Goal: Transaction & Acquisition: Purchase product/service

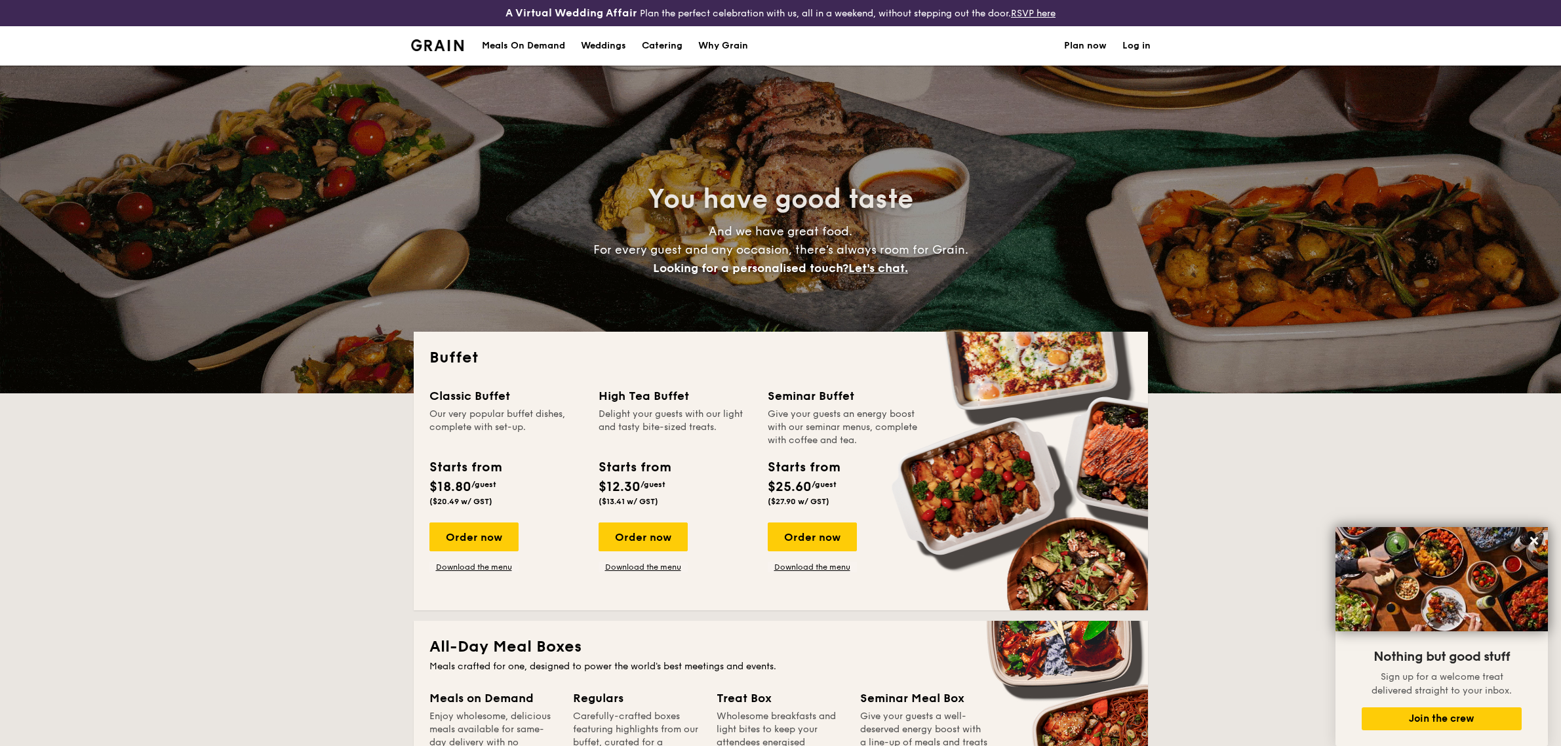
select select
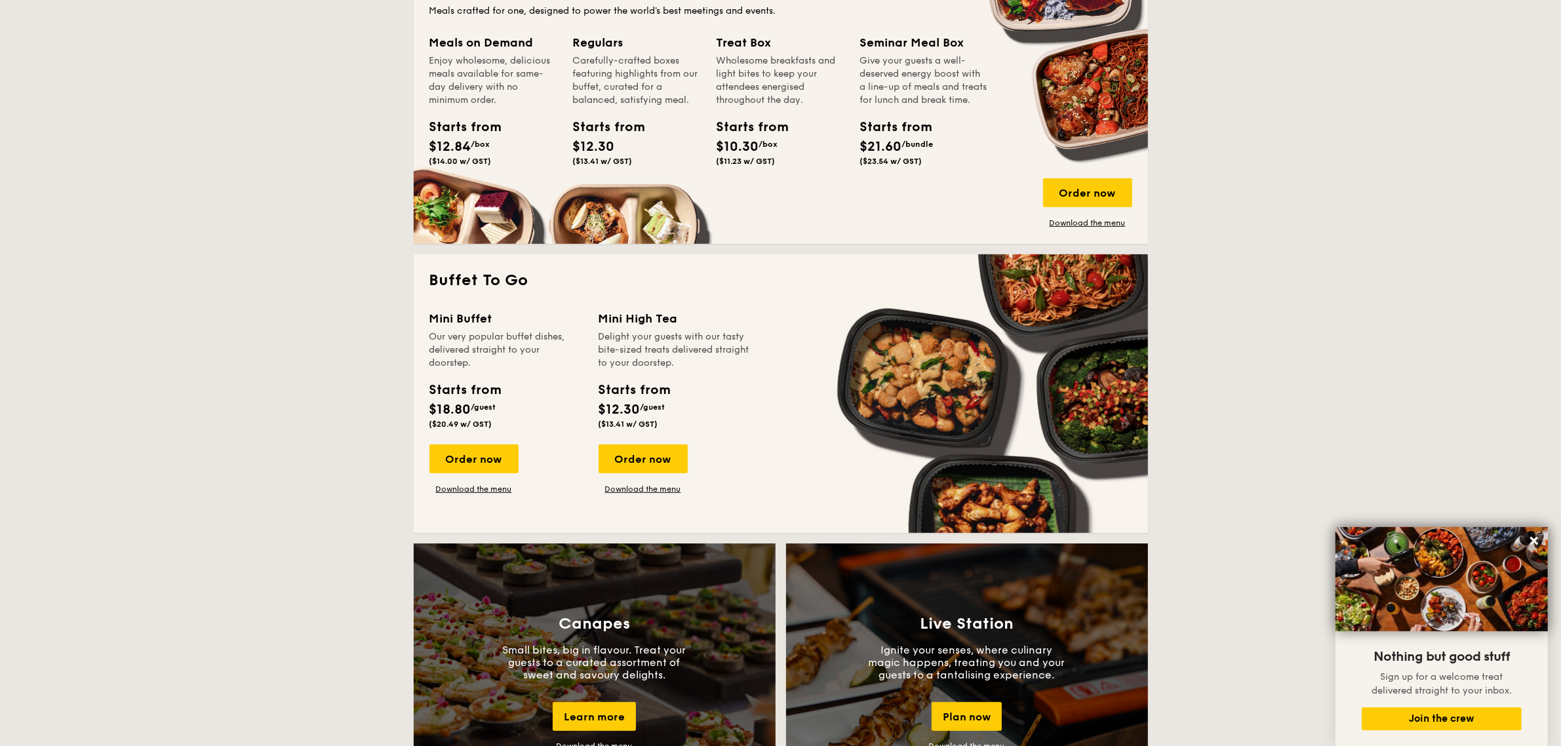
scroll to position [410, 0]
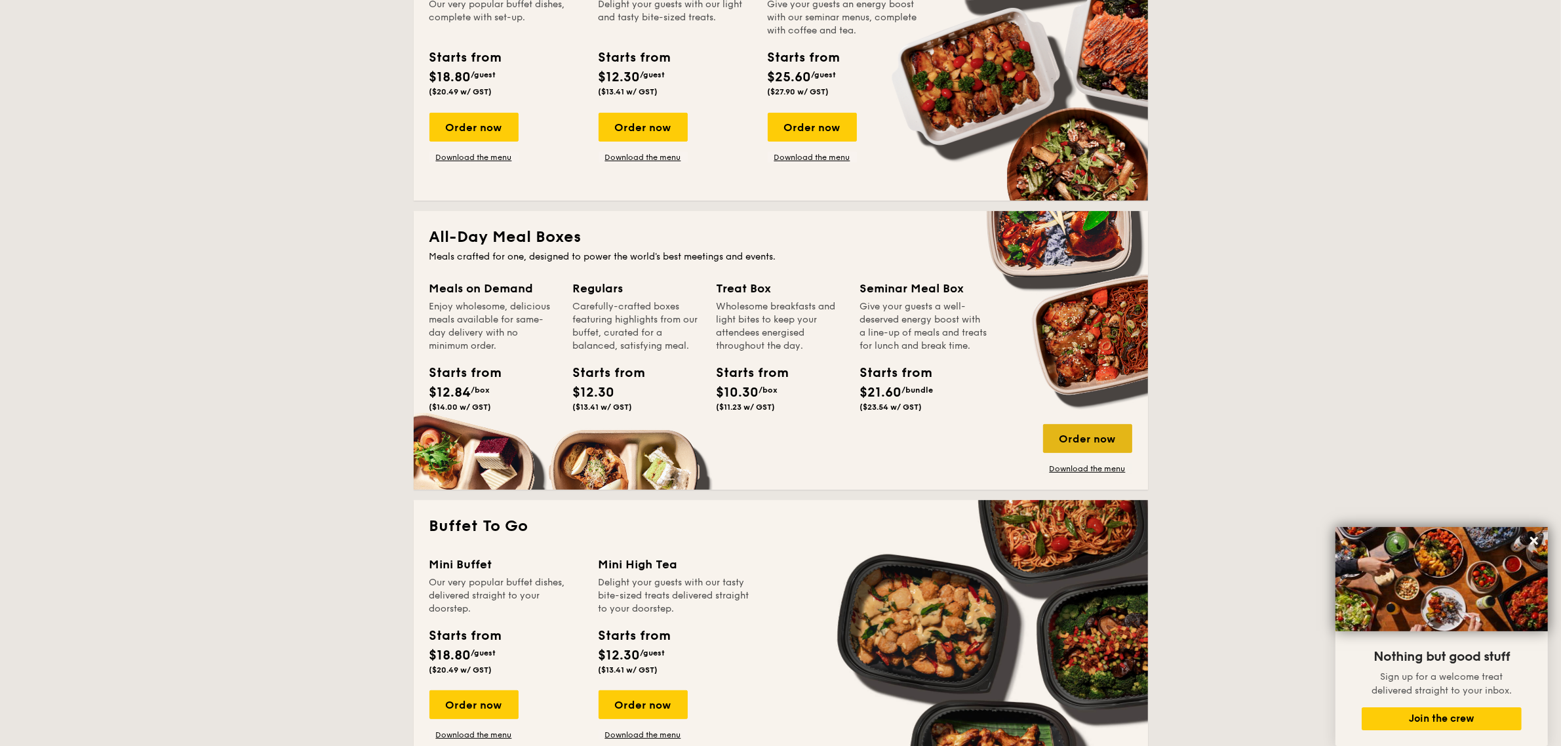
click at [1069, 433] on div "Order now" at bounding box center [1087, 438] width 89 height 29
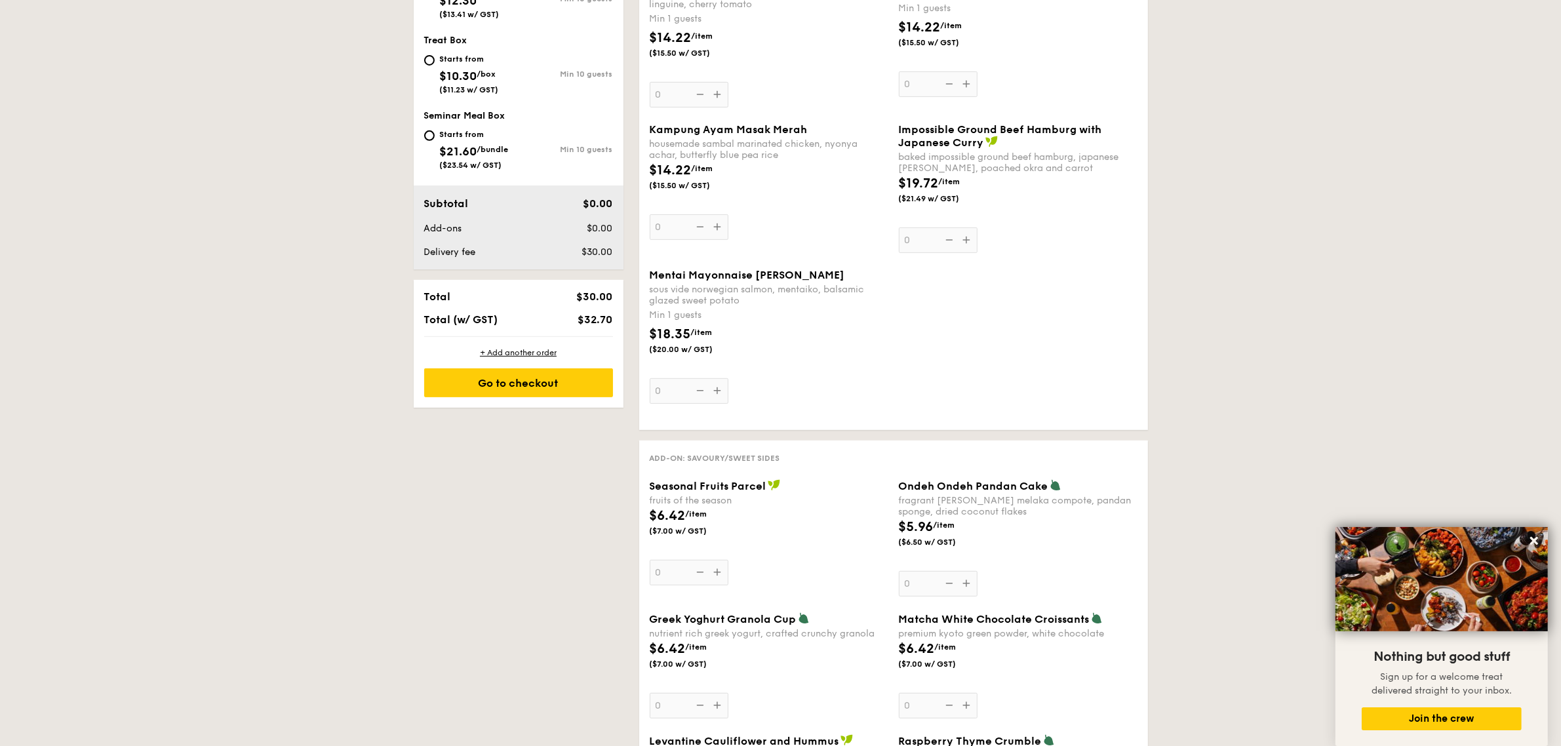
scroll to position [737, 0]
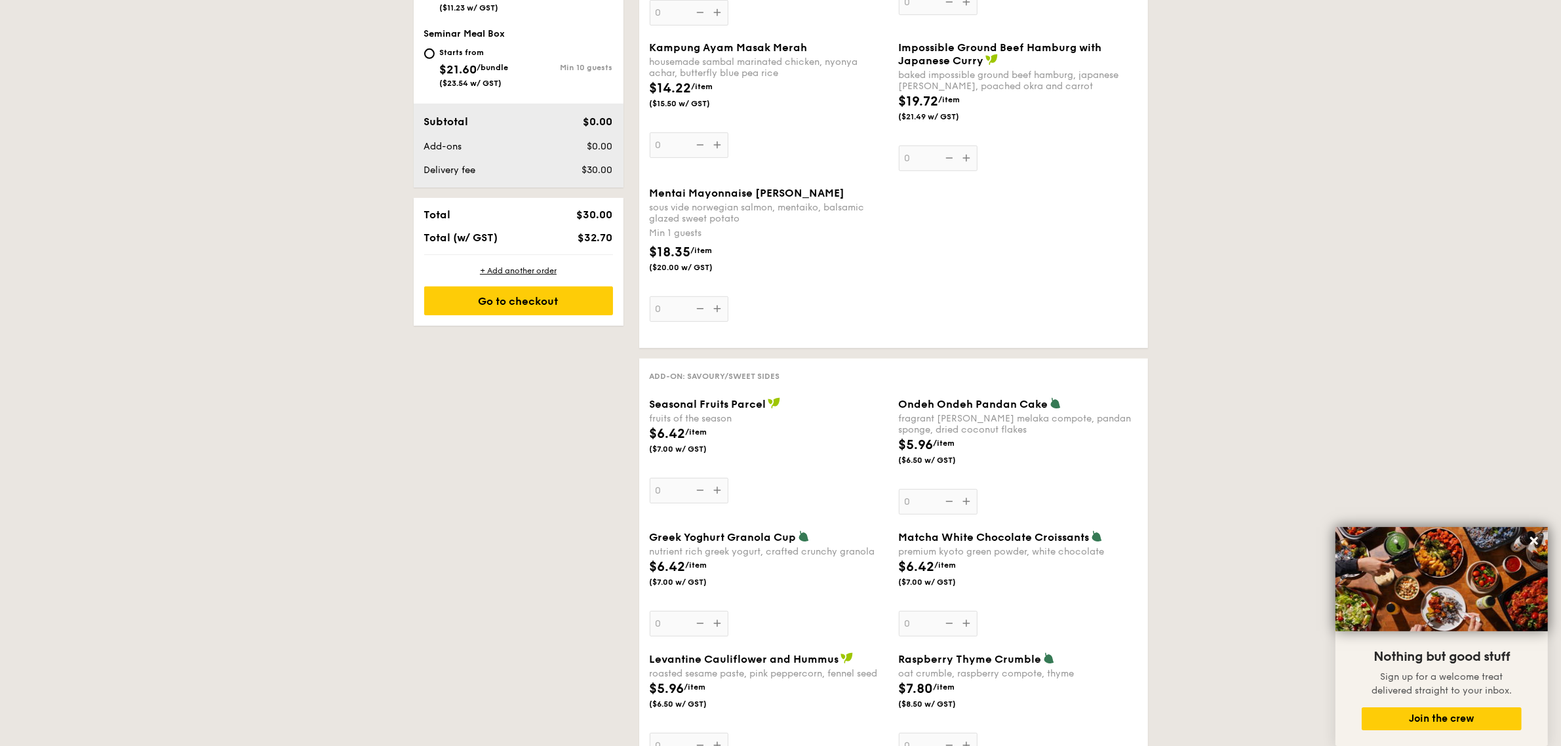
click at [967, 162] on div "Impossible Ground Beef Hamburg with Japanese [PERSON_NAME] baked impossible gro…" at bounding box center [1018, 106] width 239 height 130
click at [967, 162] on input "0" at bounding box center [938, 158] width 79 height 26
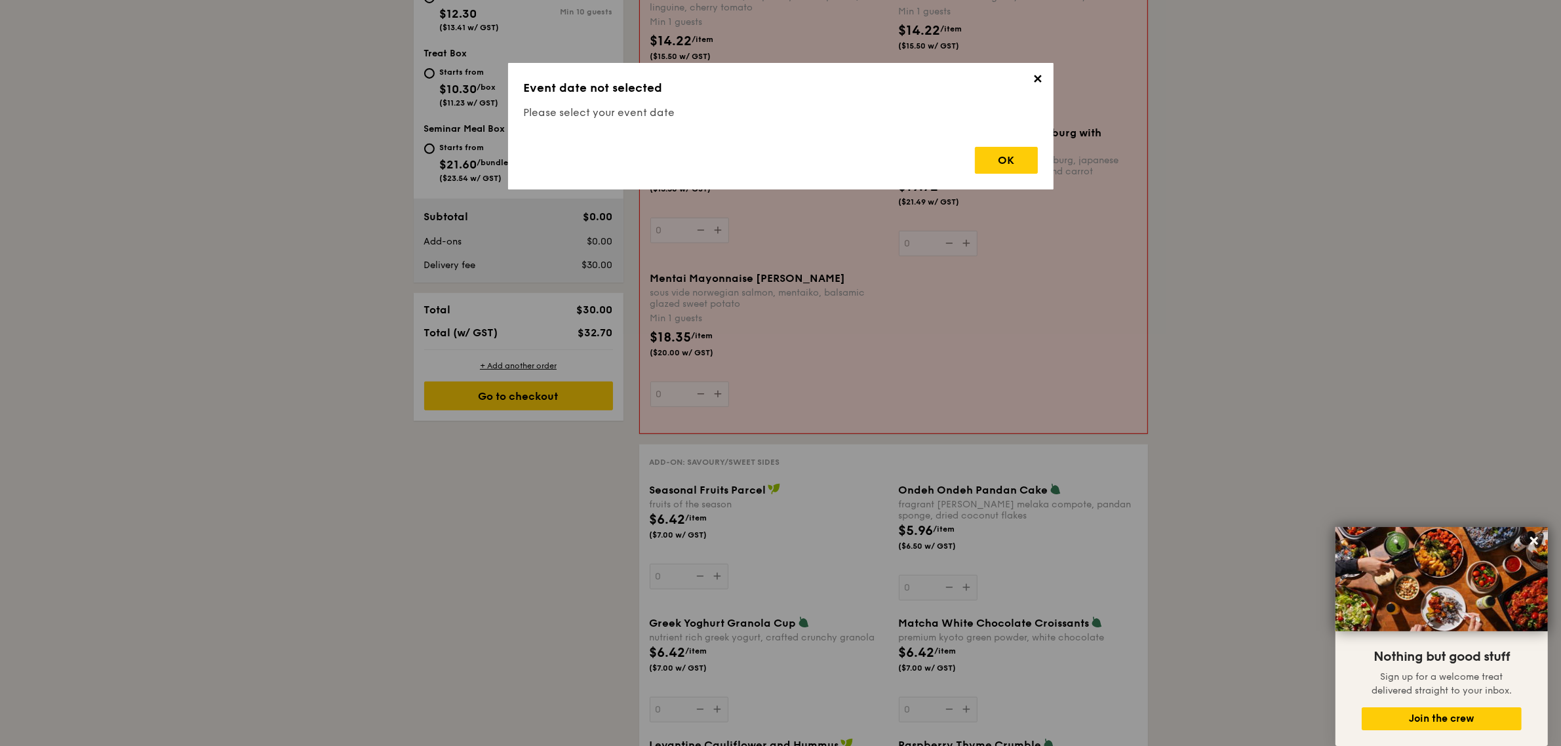
scroll to position [376, 0]
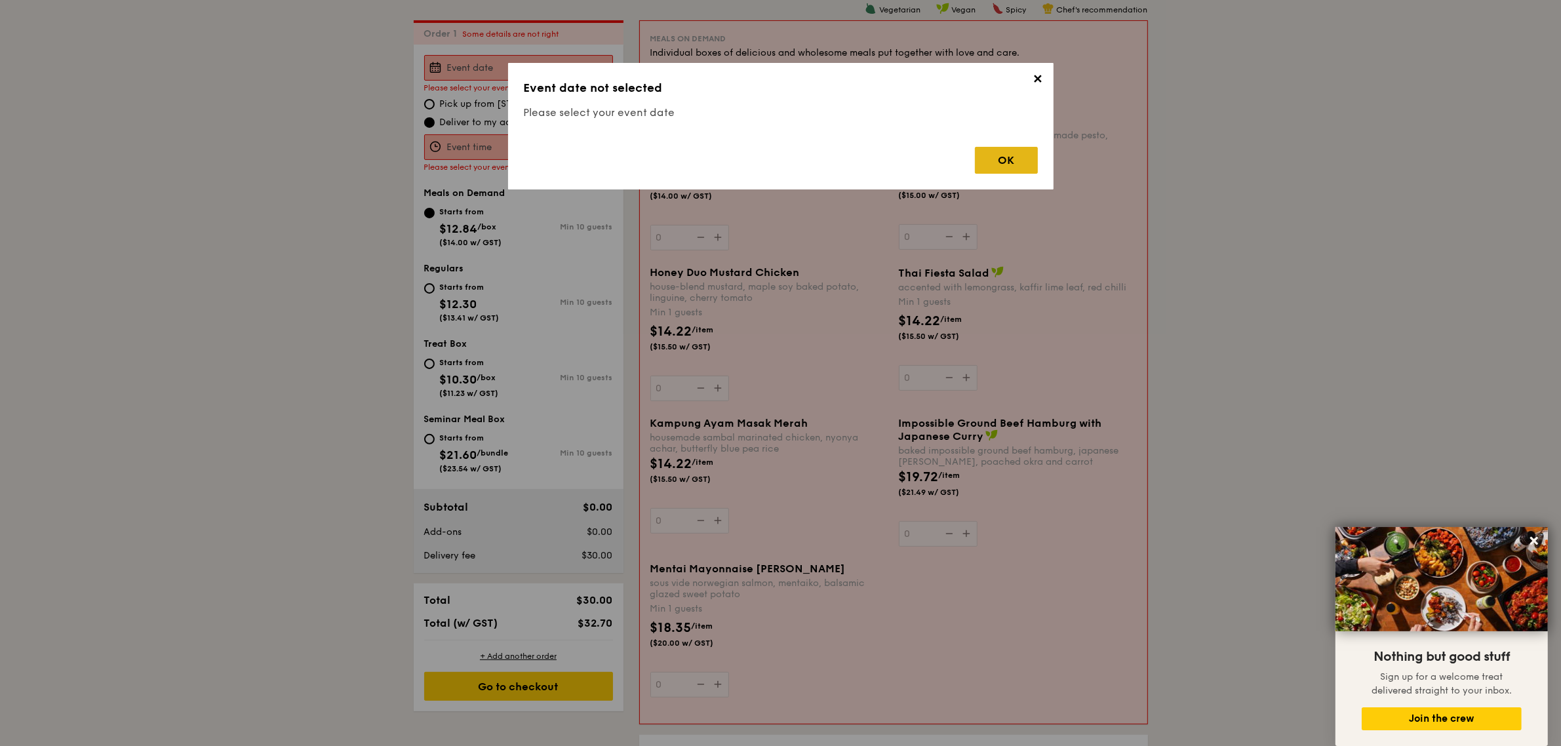
click at [984, 162] on div "OK" at bounding box center [1006, 160] width 63 height 27
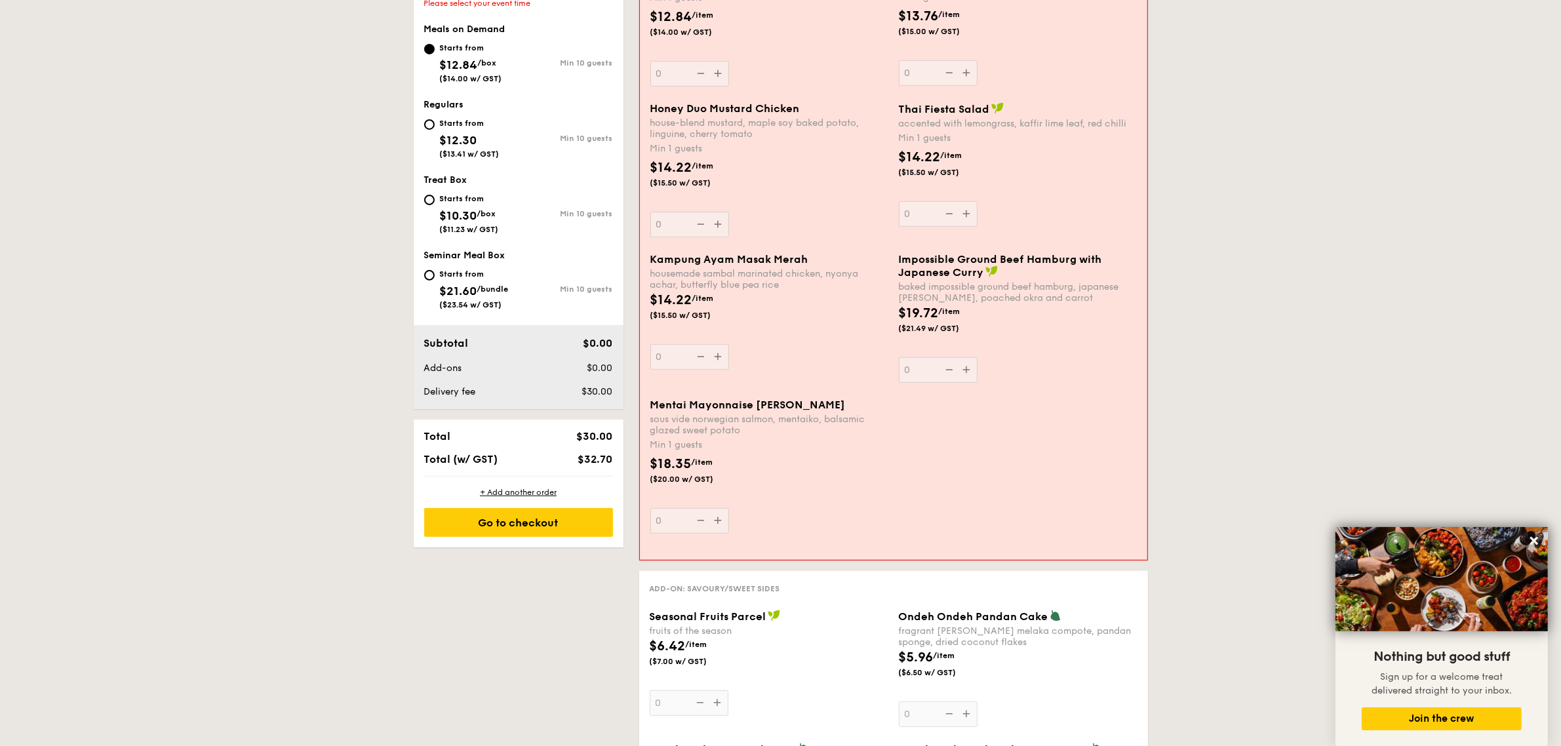
scroll to position [294, 0]
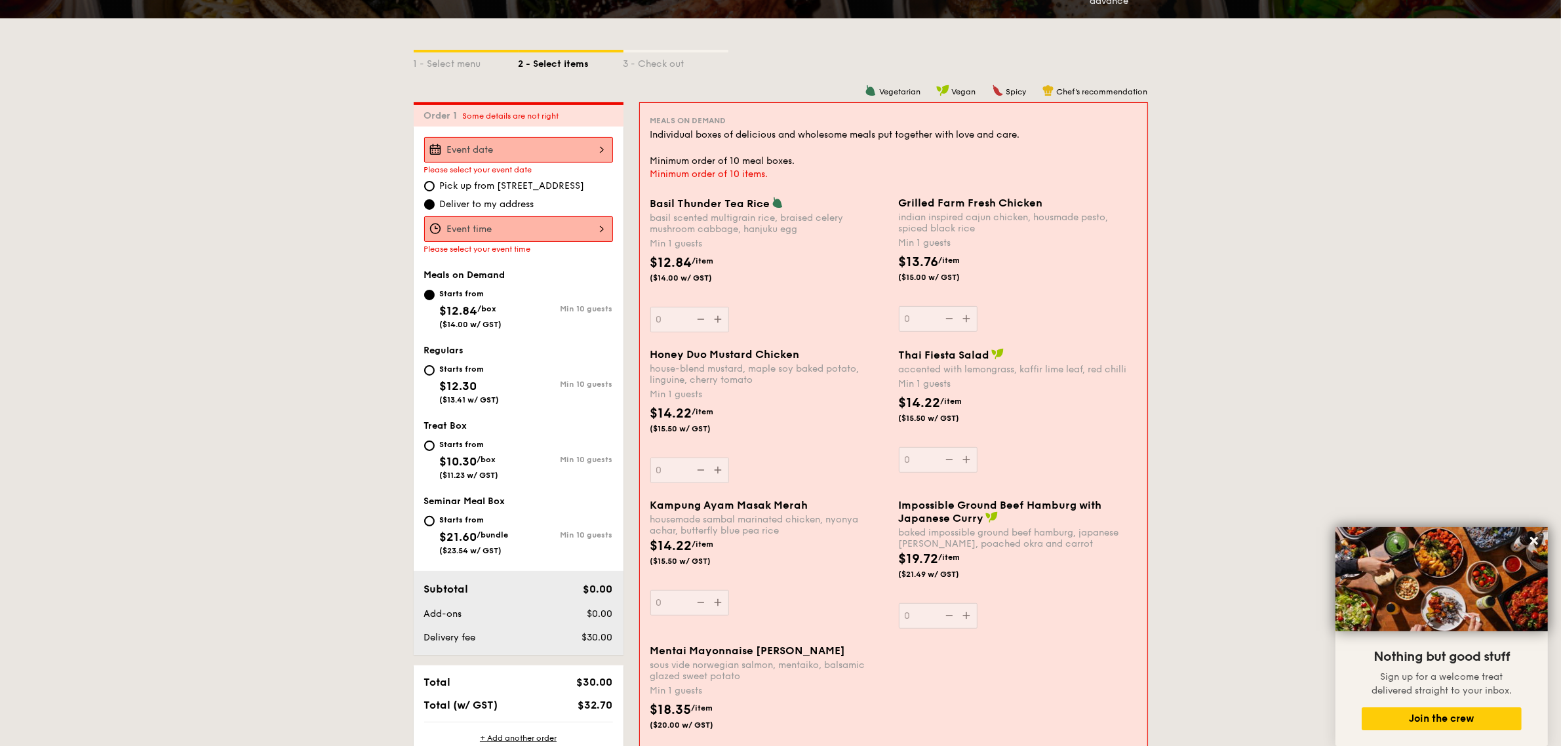
click at [1535, 542] on icon at bounding box center [1534, 541] width 8 height 8
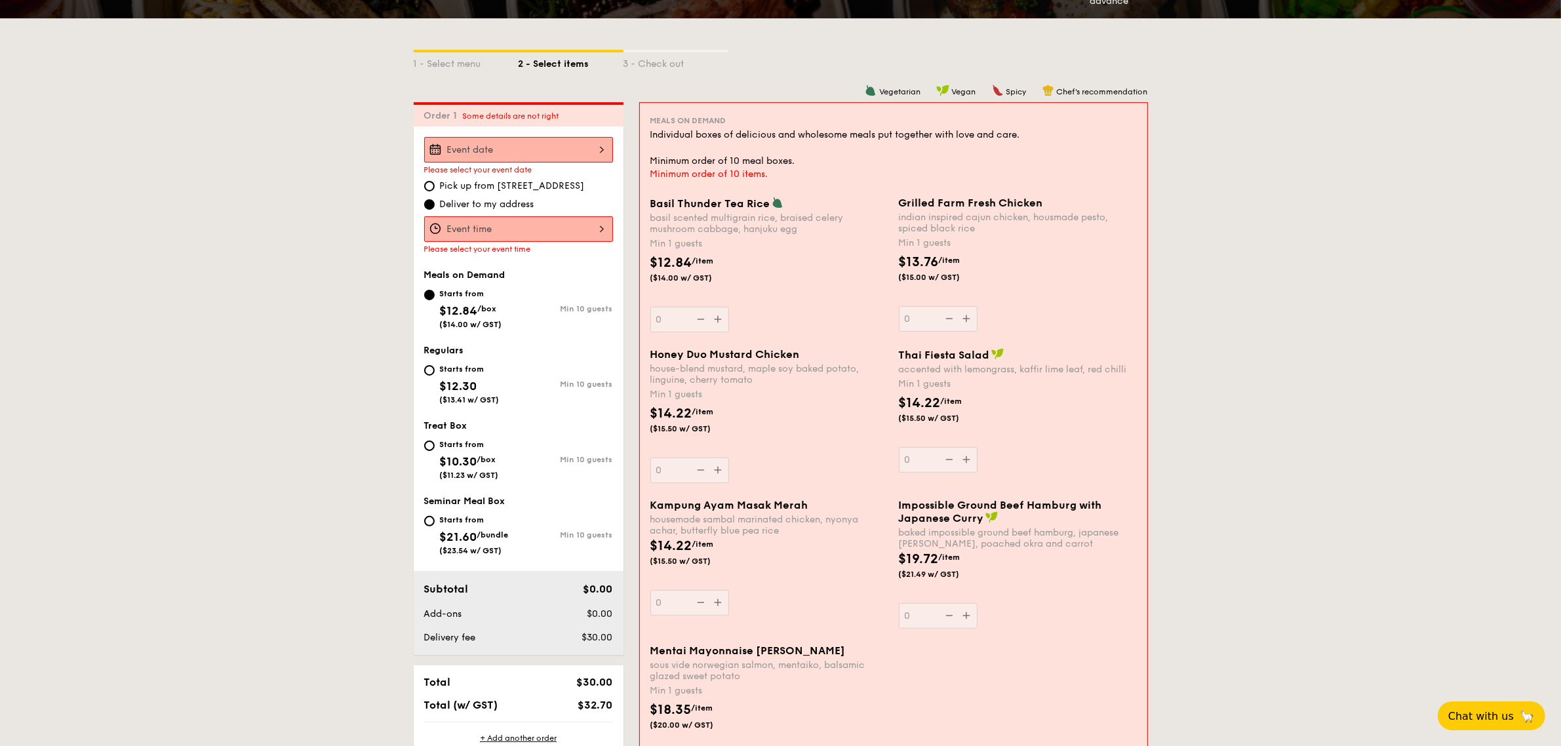
click at [528, 143] on div at bounding box center [518, 150] width 189 height 26
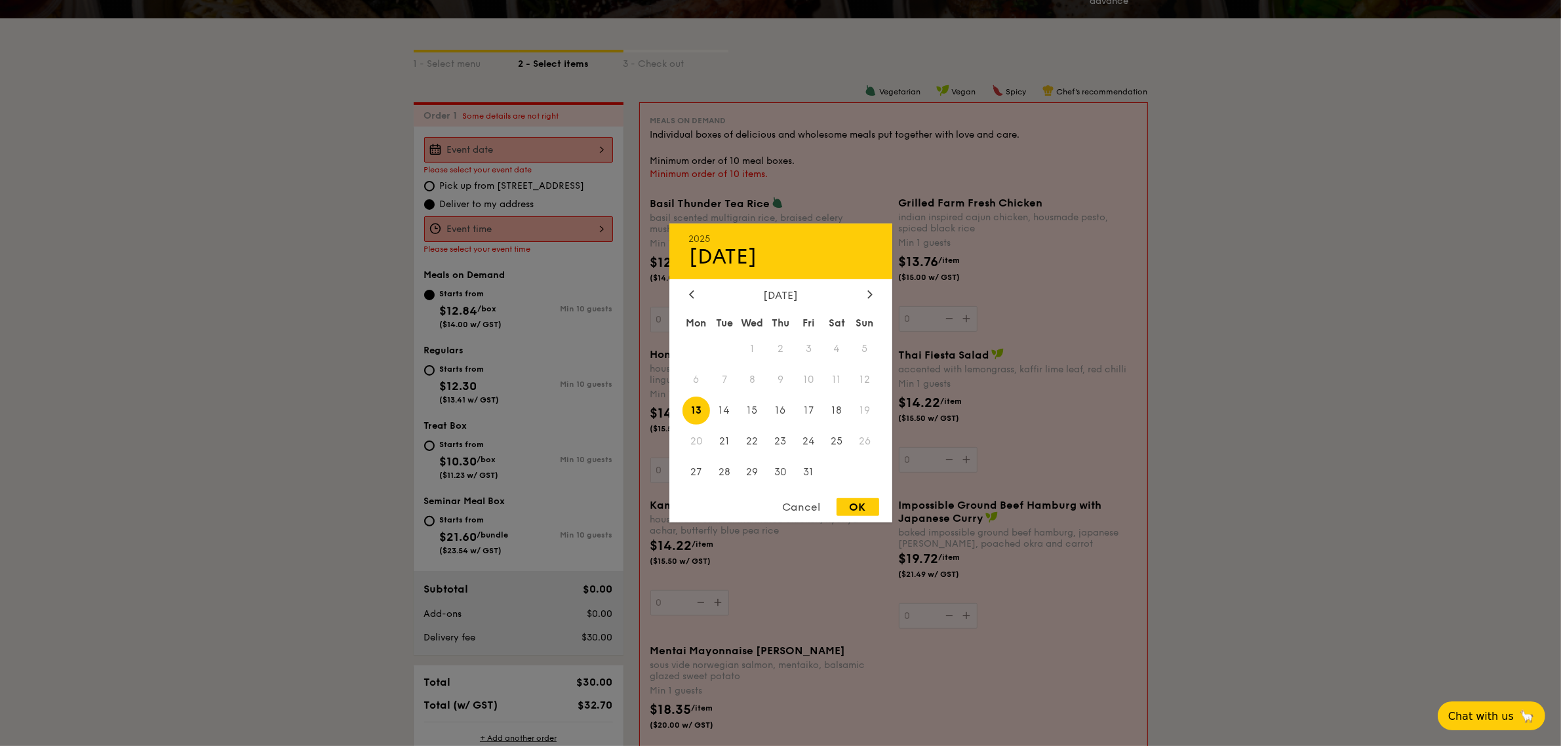
scroll to position [130, 0]
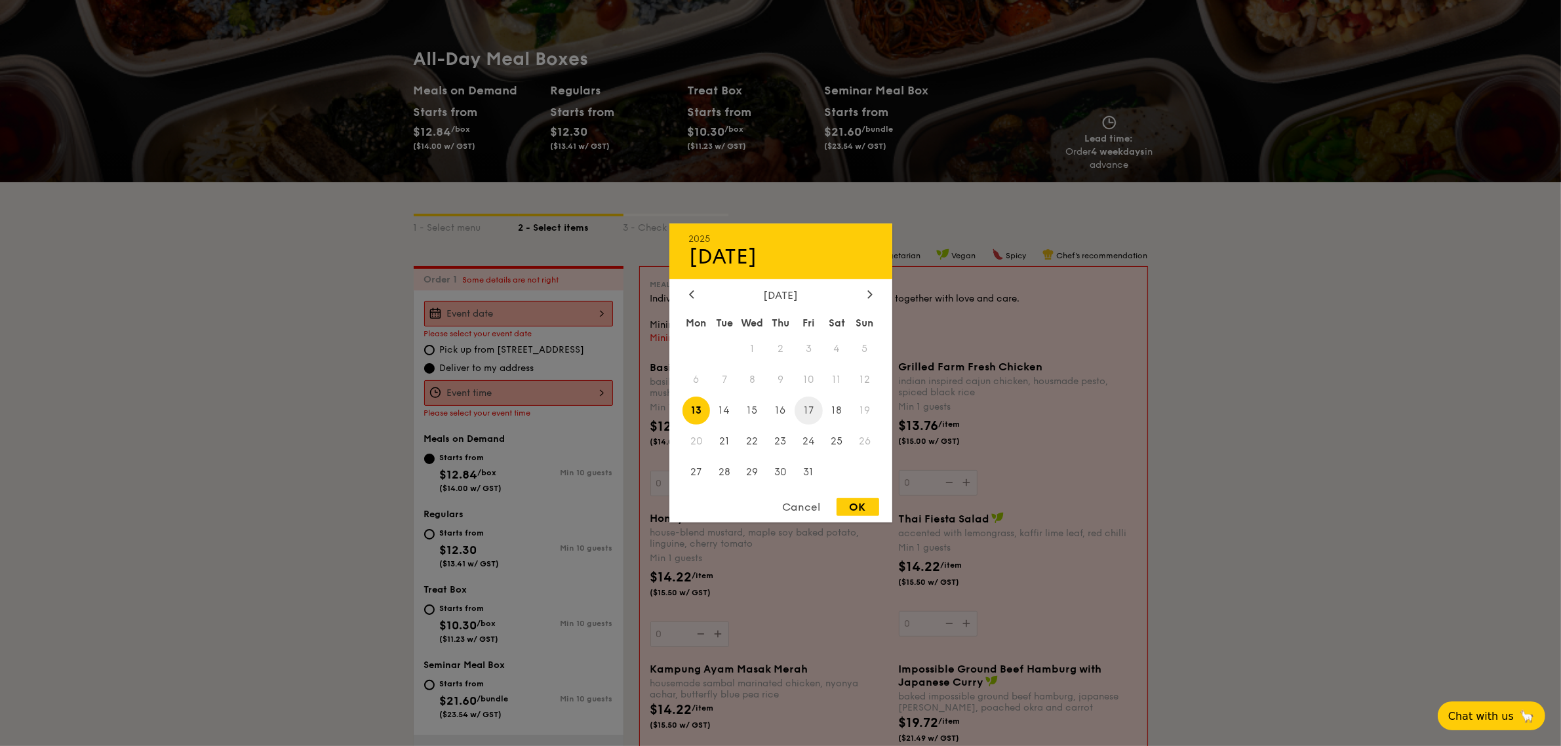
click at [811, 413] on span "17" at bounding box center [808, 411] width 28 height 28
click at [779, 412] on span "16" at bounding box center [780, 411] width 28 height 28
click at [857, 506] on div "OK" at bounding box center [857, 507] width 43 height 18
type input "[DATE]"
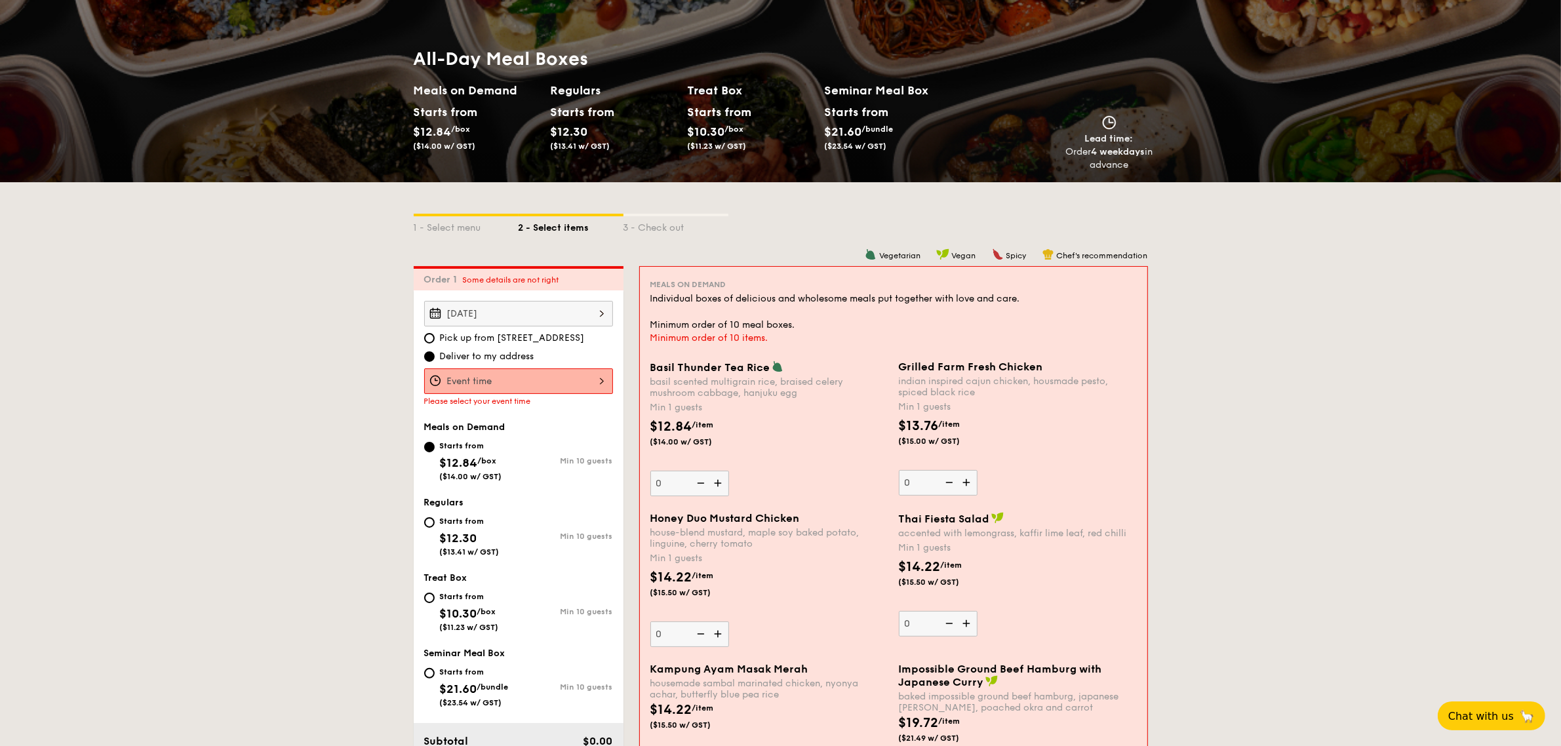
scroll to position [212, 0]
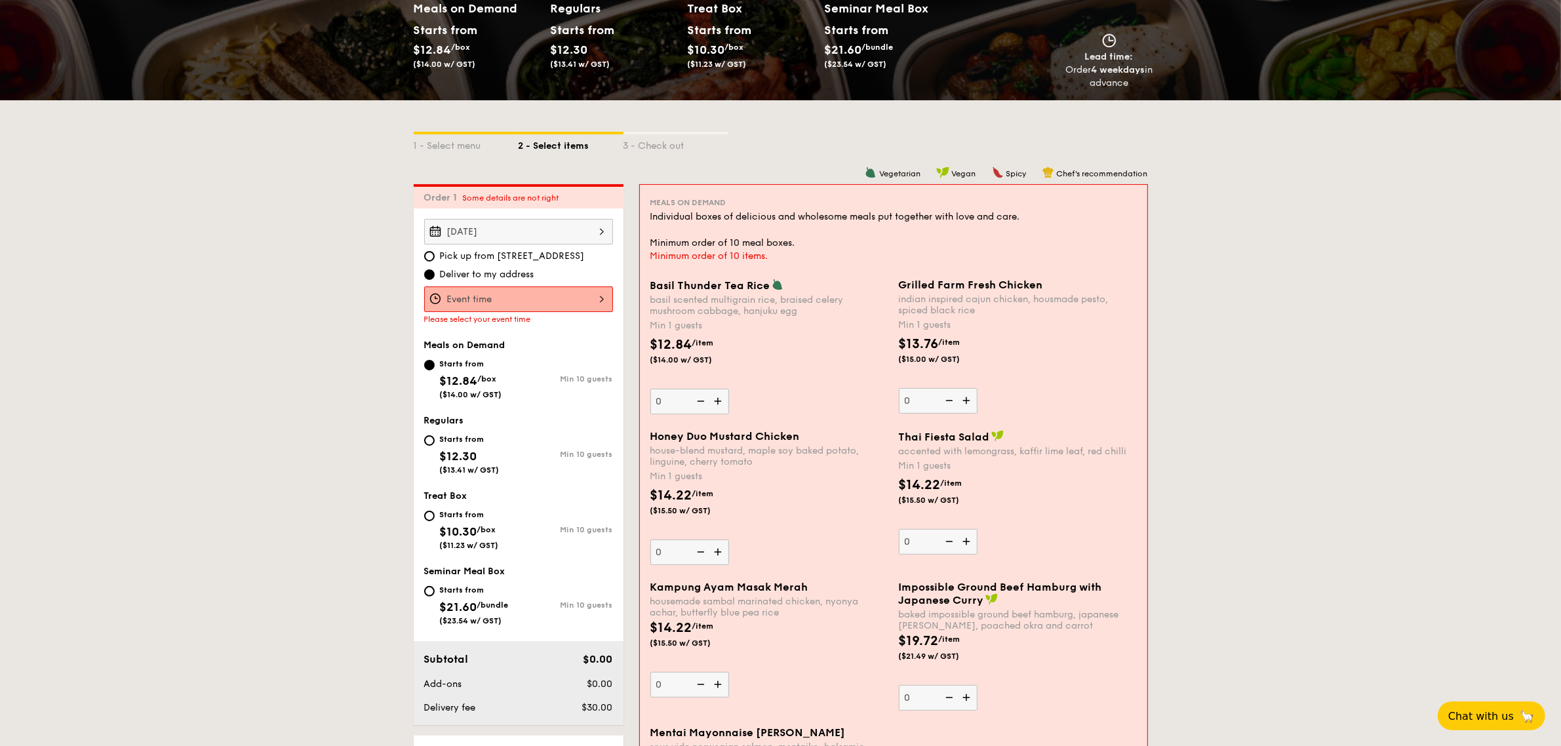
click at [516, 294] on div at bounding box center [518, 299] width 189 height 26
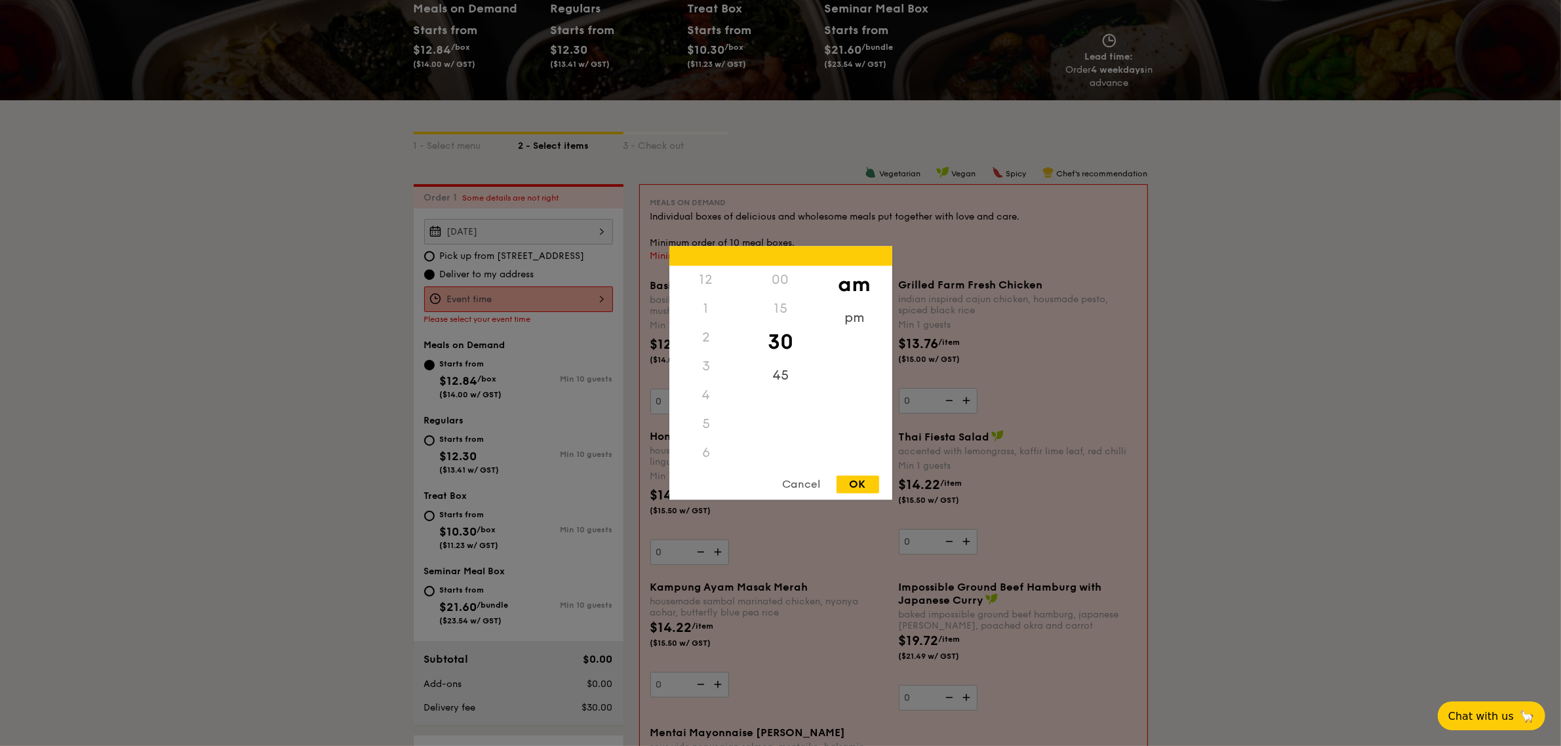
scroll to position [142, 0]
click at [705, 457] on div "11" at bounding box center [706, 469] width 74 height 38
click at [781, 348] on div "30" at bounding box center [780, 343] width 74 height 38
click at [859, 474] on div "12 1 2 3 4 5 6 7 8 9 10 11 00 15 30 45 am pm Cancel OK" at bounding box center [780, 373] width 223 height 254
click at [852, 482] on div "OK" at bounding box center [857, 485] width 43 height 18
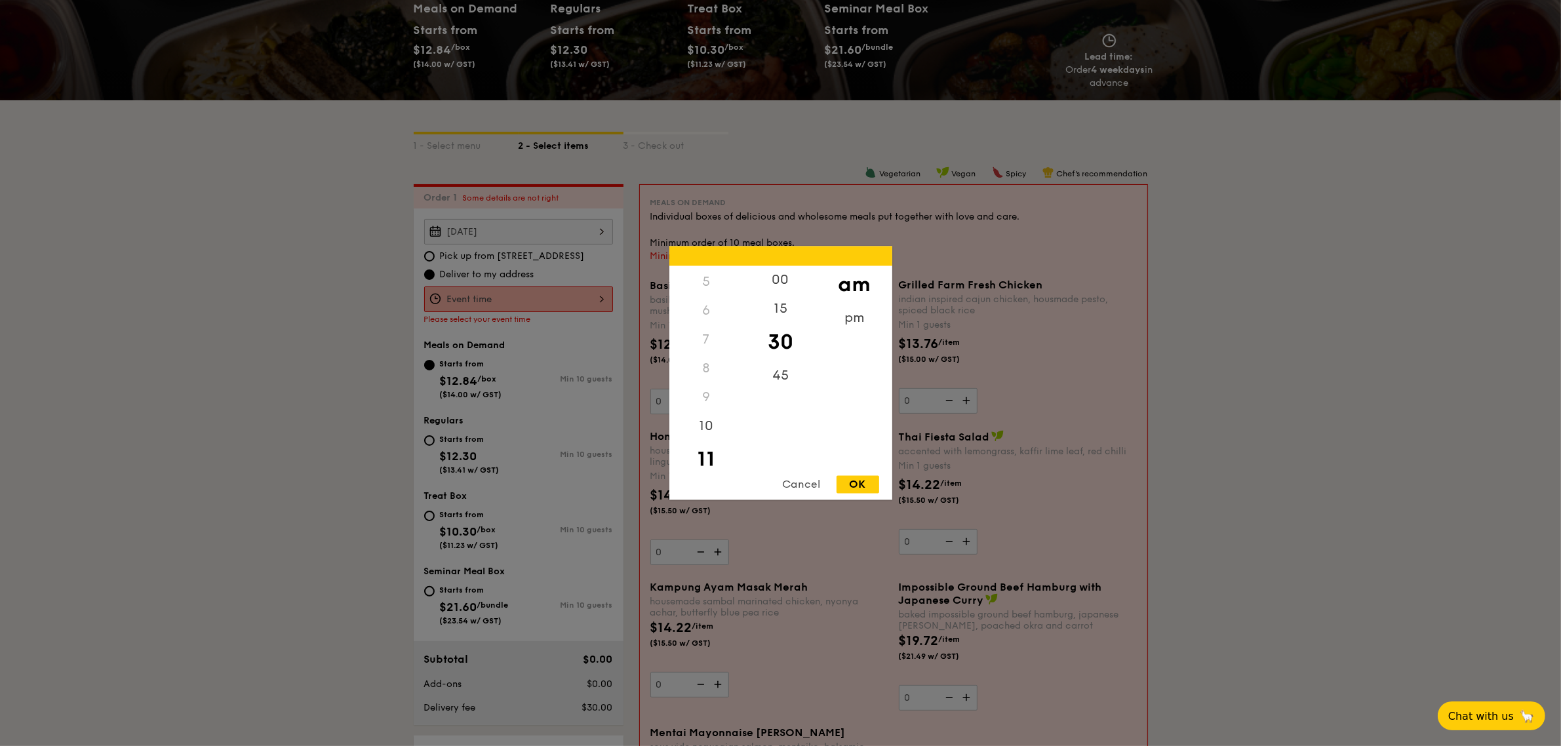
type input "11:30AM"
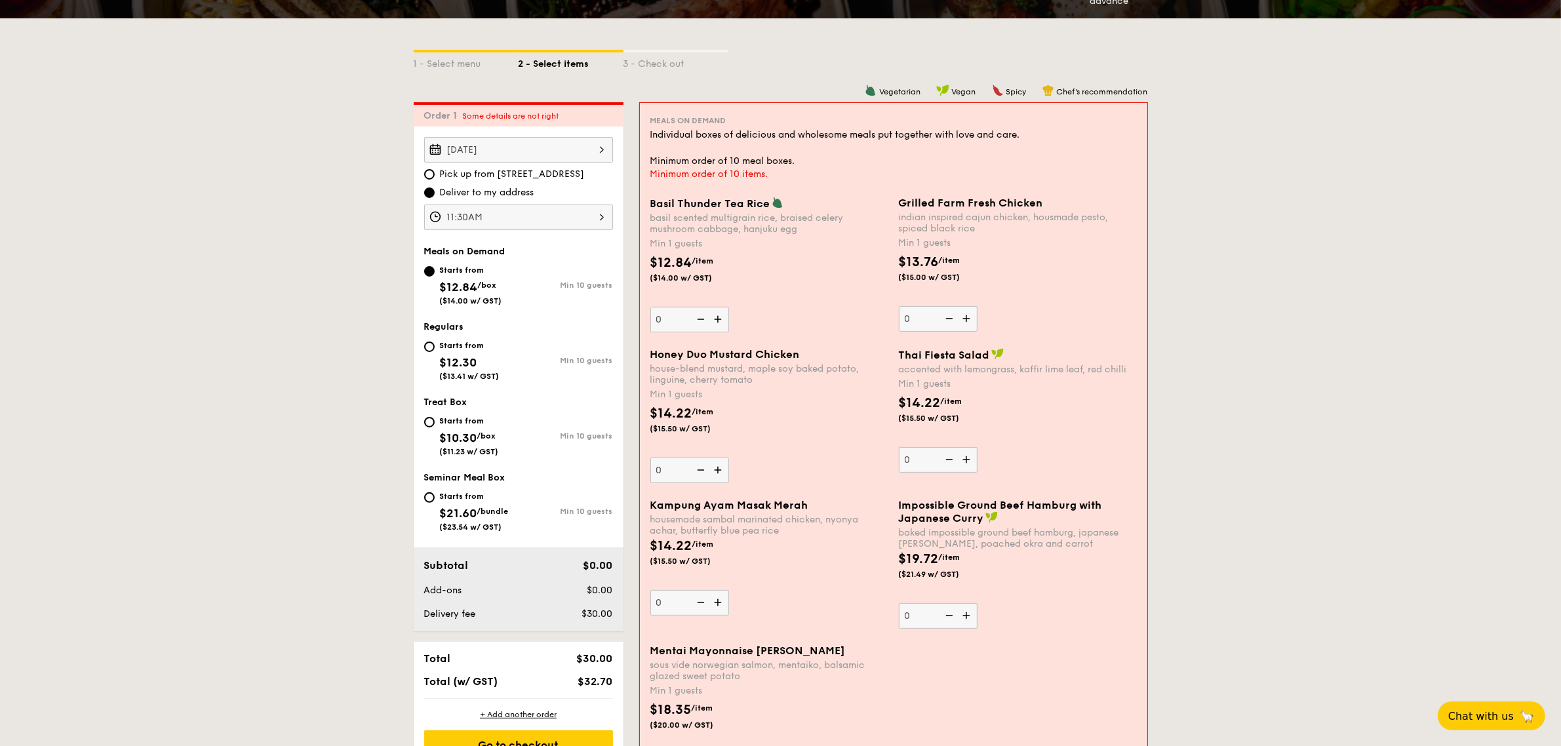
scroll to position [376, 0]
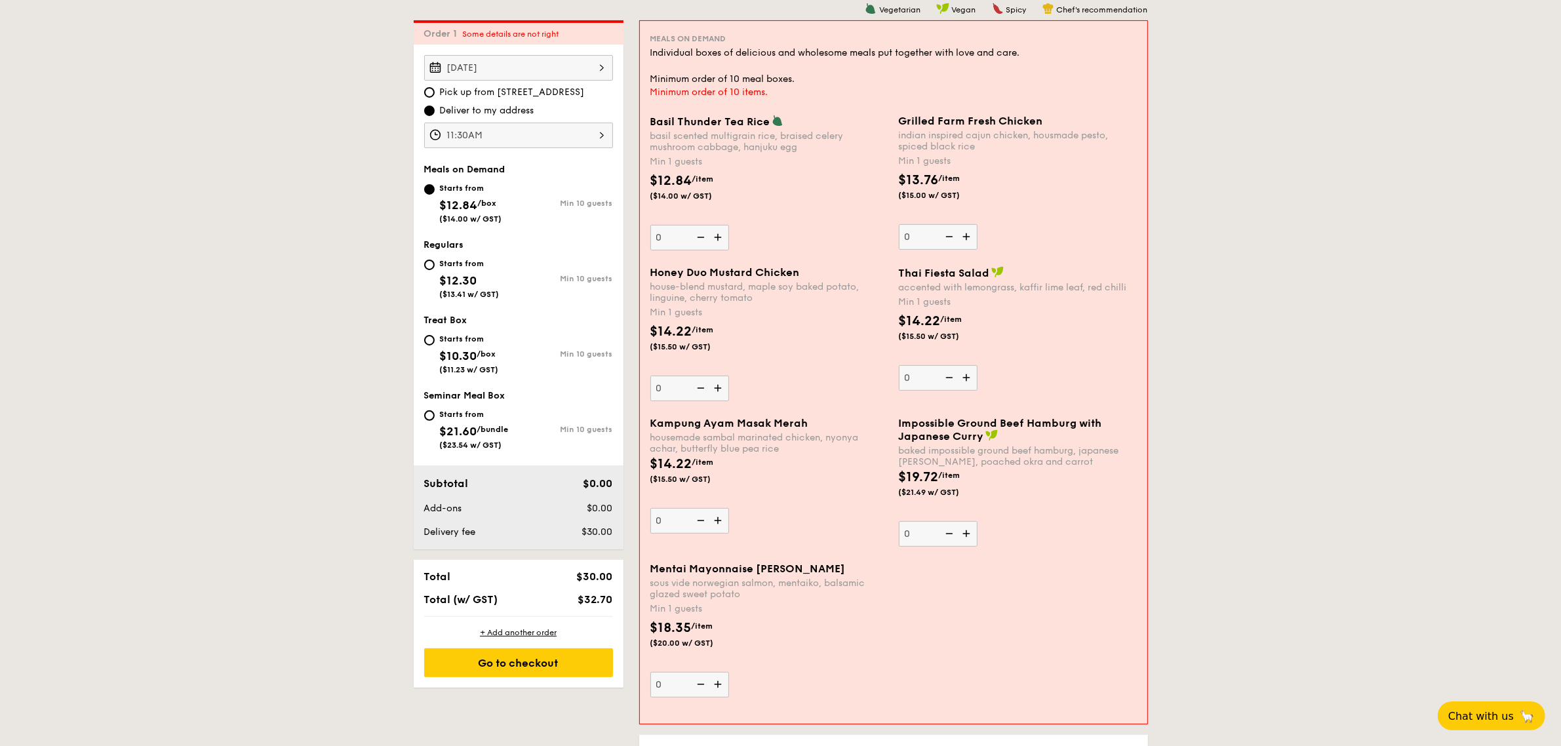
click at [718, 684] on img at bounding box center [719, 684] width 20 height 25
click at [718, 684] on input "0" at bounding box center [689, 685] width 79 height 26
type input "1"
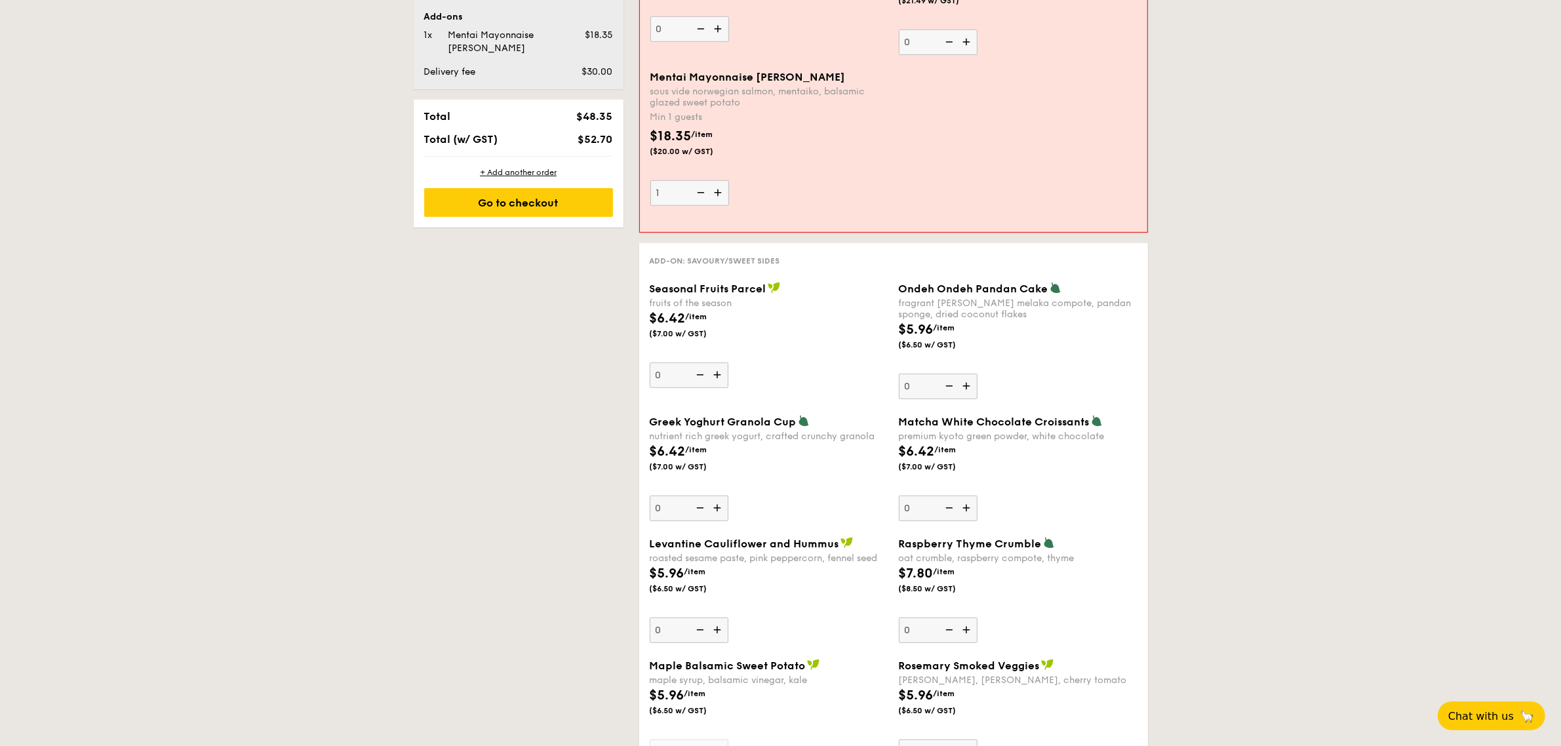
scroll to position [703, 0]
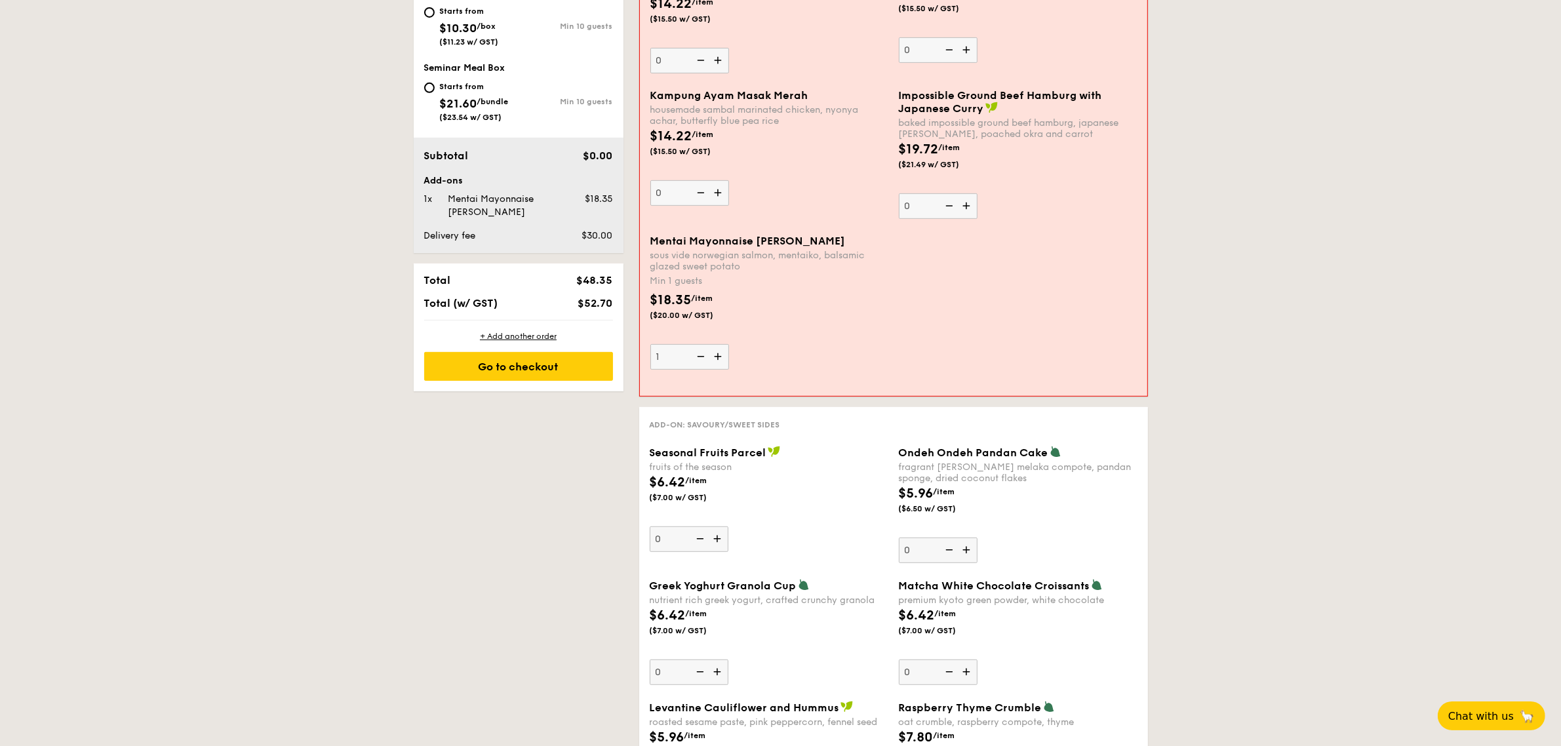
click at [967, 208] on img at bounding box center [968, 205] width 20 height 25
click at [967, 208] on input "0" at bounding box center [938, 206] width 79 height 26
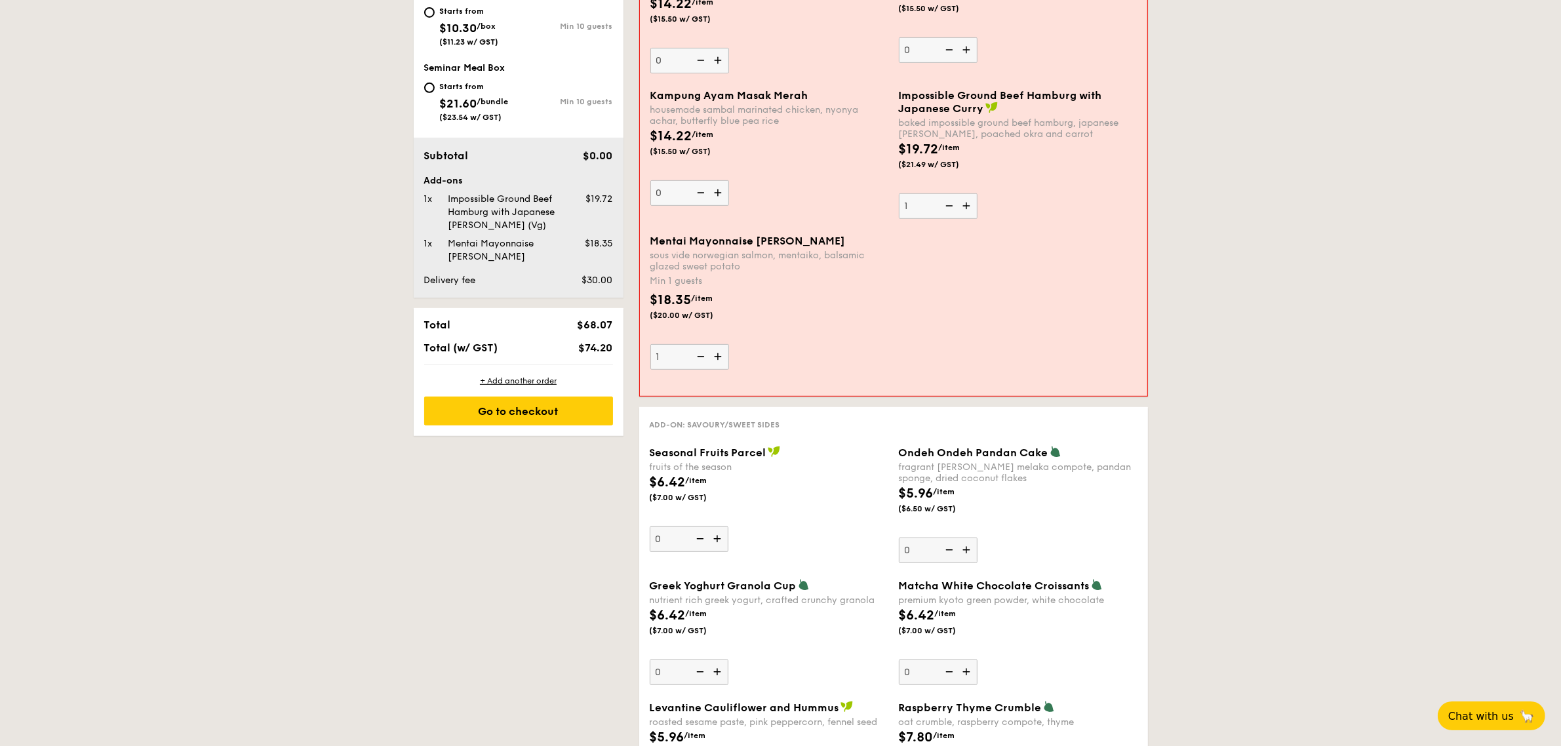
click at [967, 208] on img at bounding box center [968, 205] width 20 height 25
click at [967, 208] on input "1" at bounding box center [938, 206] width 79 height 26
click at [967, 208] on img at bounding box center [968, 205] width 20 height 25
click at [967, 208] on input "2" at bounding box center [938, 206] width 79 height 26
click at [967, 208] on img at bounding box center [968, 205] width 20 height 25
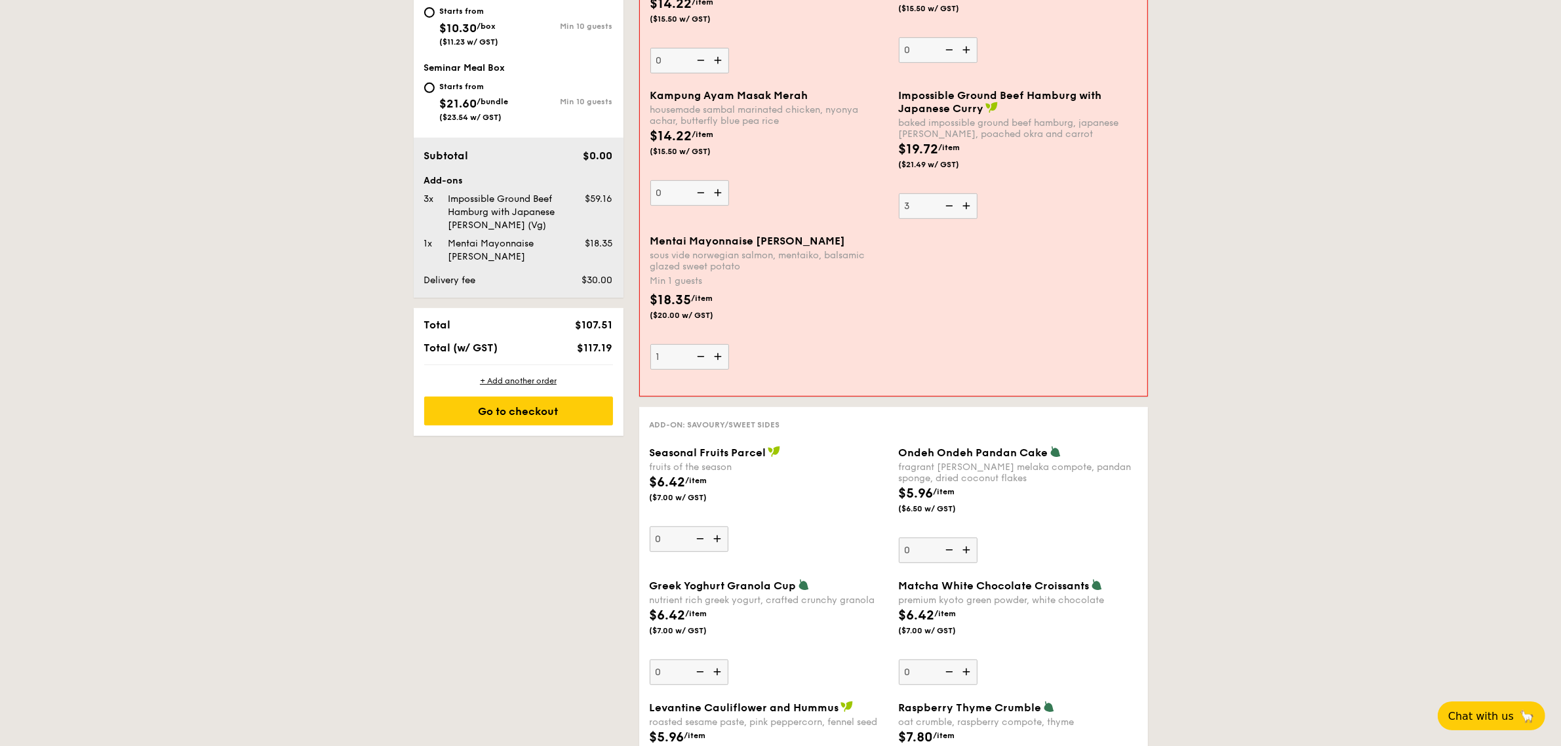
click at [967, 208] on input "3" at bounding box center [938, 206] width 79 height 26
click at [948, 205] on img at bounding box center [948, 205] width 20 height 25
click at [948, 205] on input "4" at bounding box center [938, 206] width 79 height 26
type input "3"
click at [716, 541] on img at bounding box center [718, 538] width 20 height 25
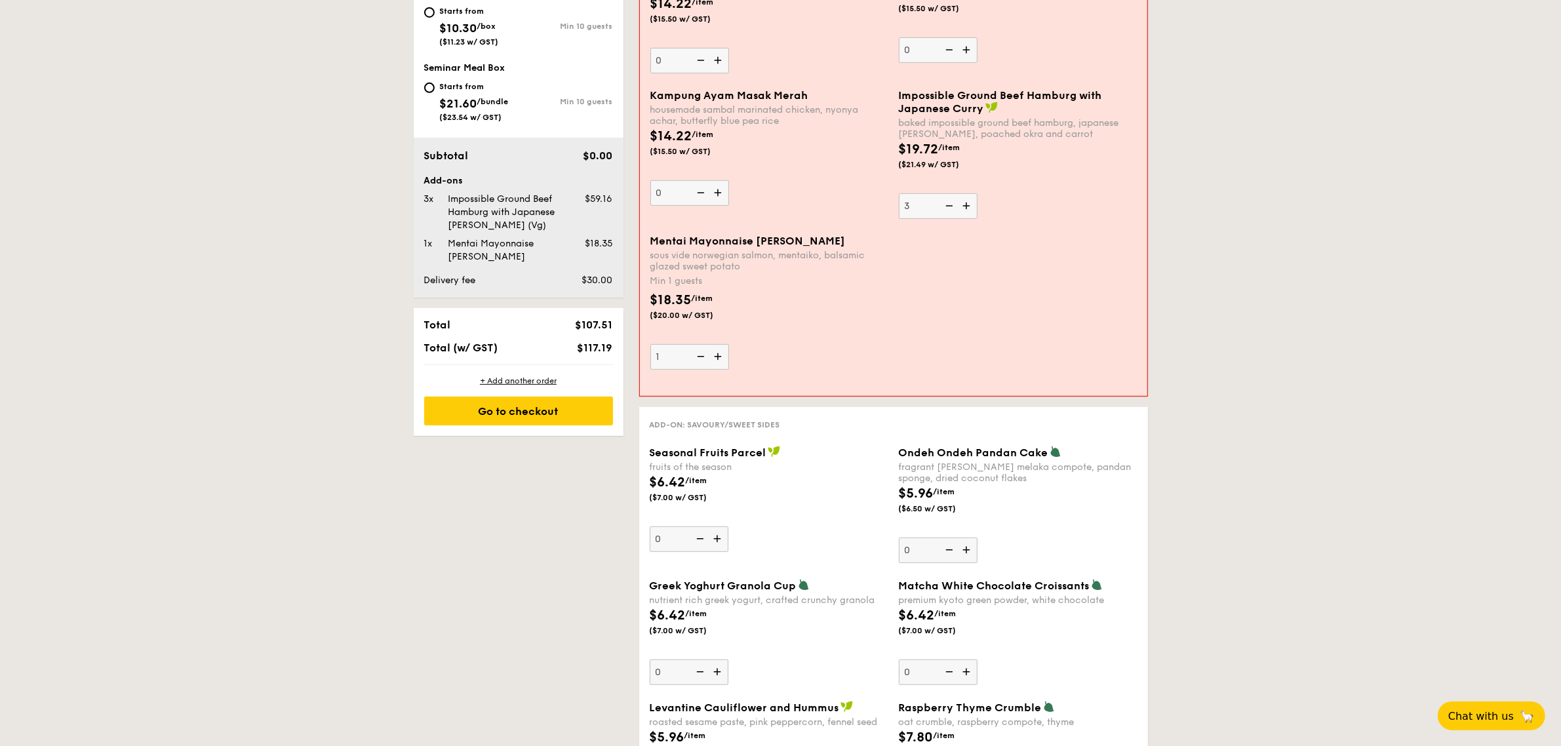
click at [716, 541] on input "0" at bounding box center [689, 539] width 79 height 26
click at [716, 541] on img at bounding box center [718, 538] width 20 height 25
click at [716, 541] on input "1" at bounding box center [689, 539] width 79 height 26
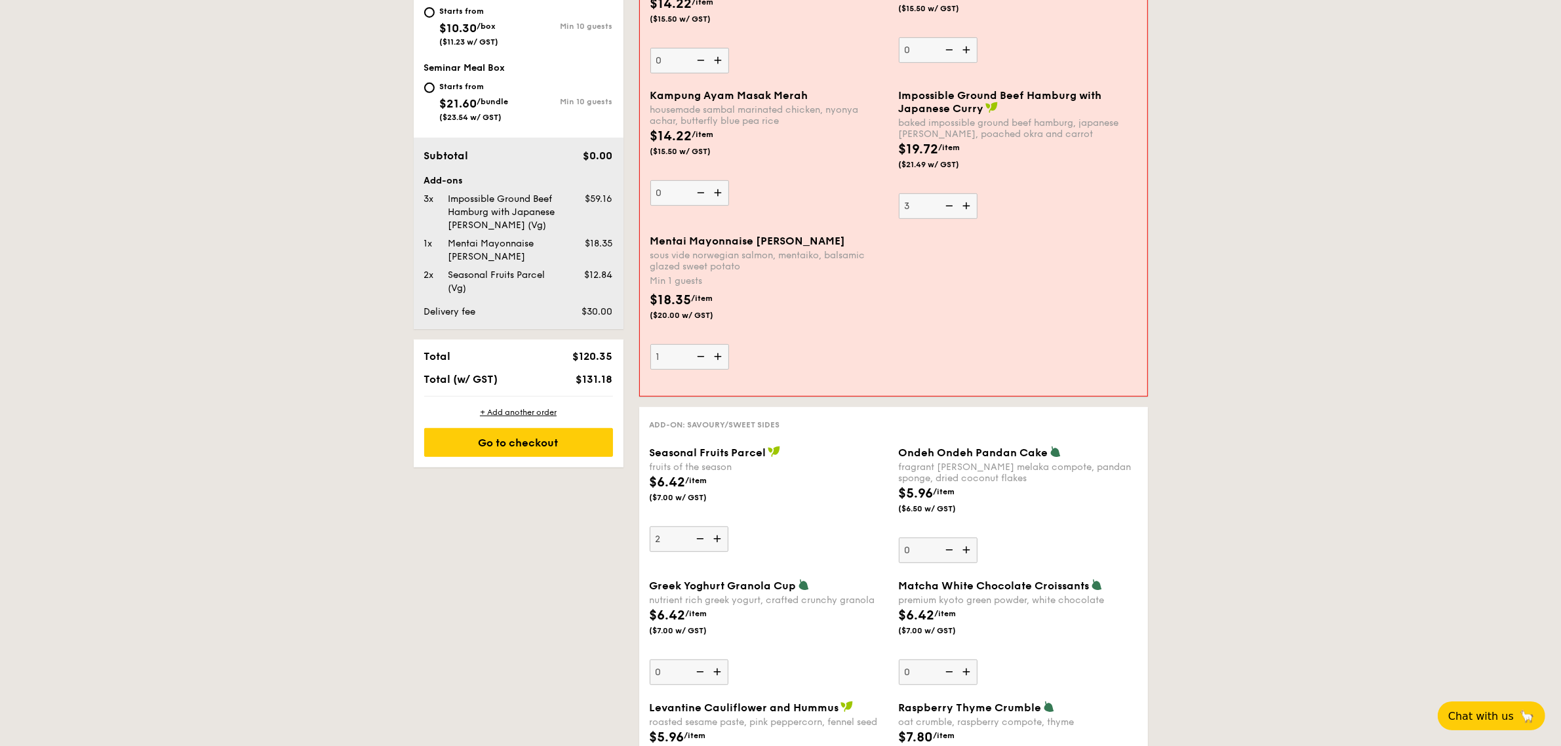
click at [716, 541] on img at bounding box center [718, 538] width 20 height 25
click at [716, 541] on input "2" at bounding box center [689, 539] width 79 height 26
type input "3"
click at [713, 669] on img at bounding box center [718, 671] width 20 height 25
click at [713, 669] on input "0" at bounding box center [689, 672] width 79 height 26
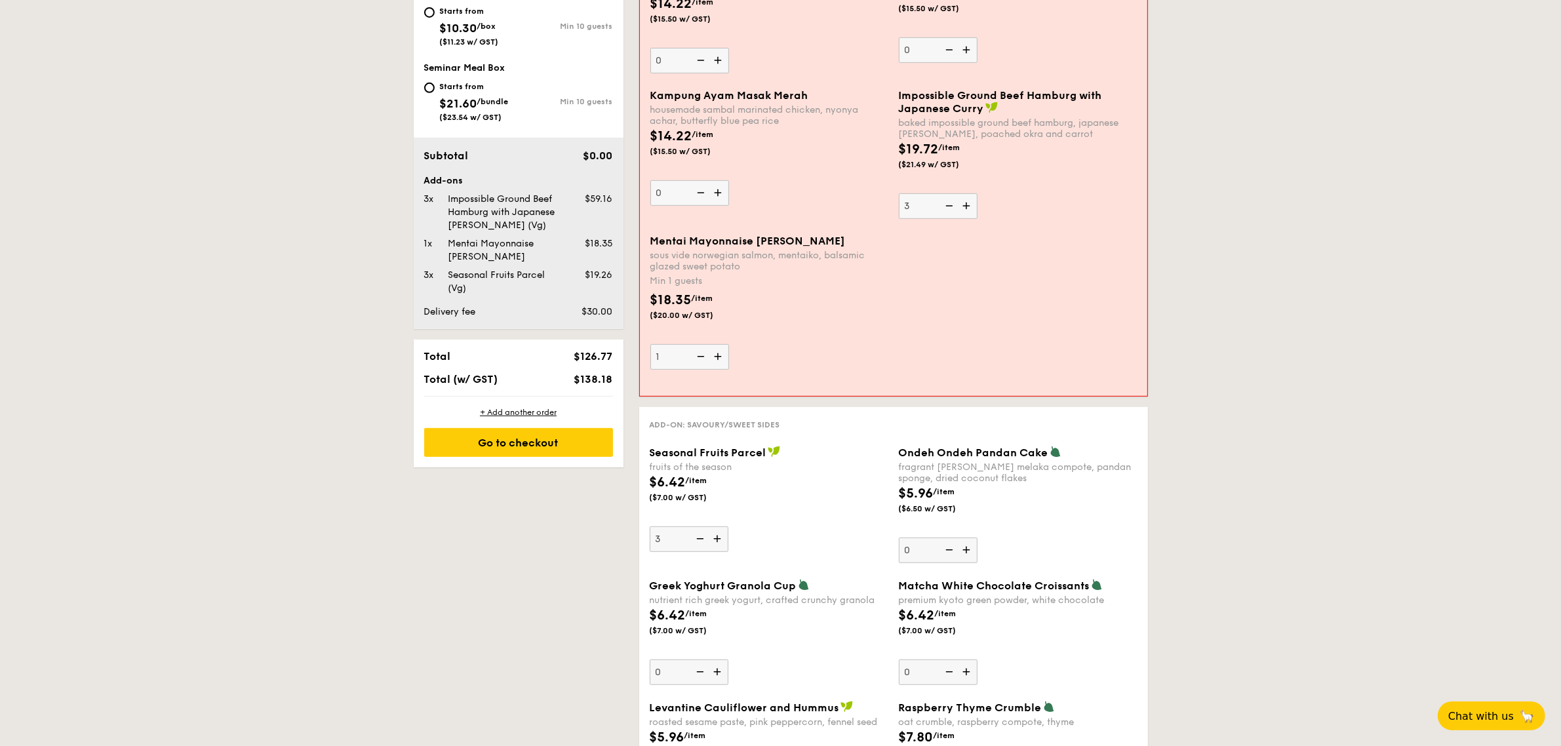
type input "1"
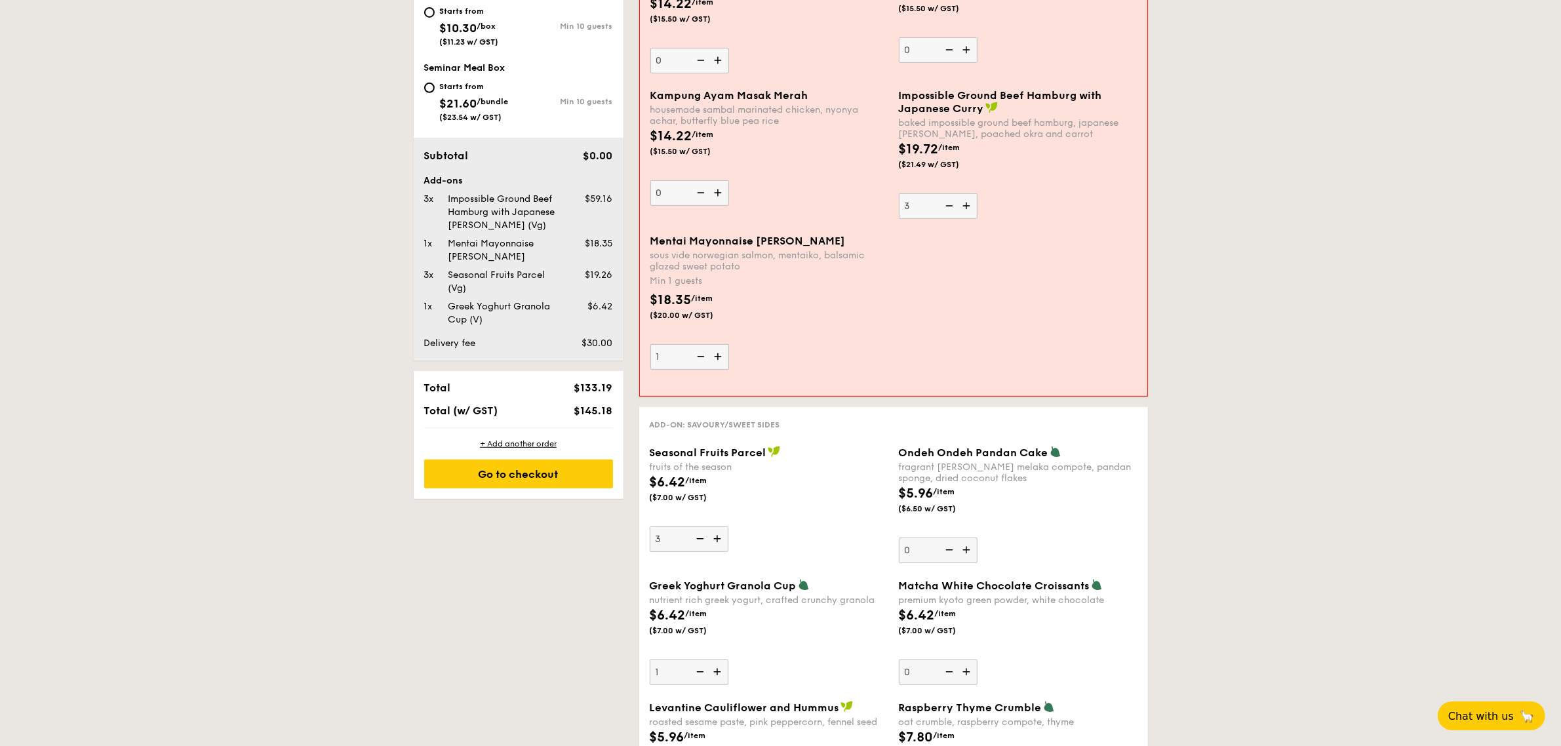
click at [721, 539] on img at bounding box center [718, 538] width 20 height 25
click at [721, 539] on input "3" at bounding box center [689, 539] width 79 height 26
click at [721, 539] on img at bounding box center [718, 538] width 20 height 25
click at [721, 539] on input "4" at bounding box center [689, 539] width 79 height 26
click at [721, 539] on img at bounding box center [718, 538] width 20 height 25
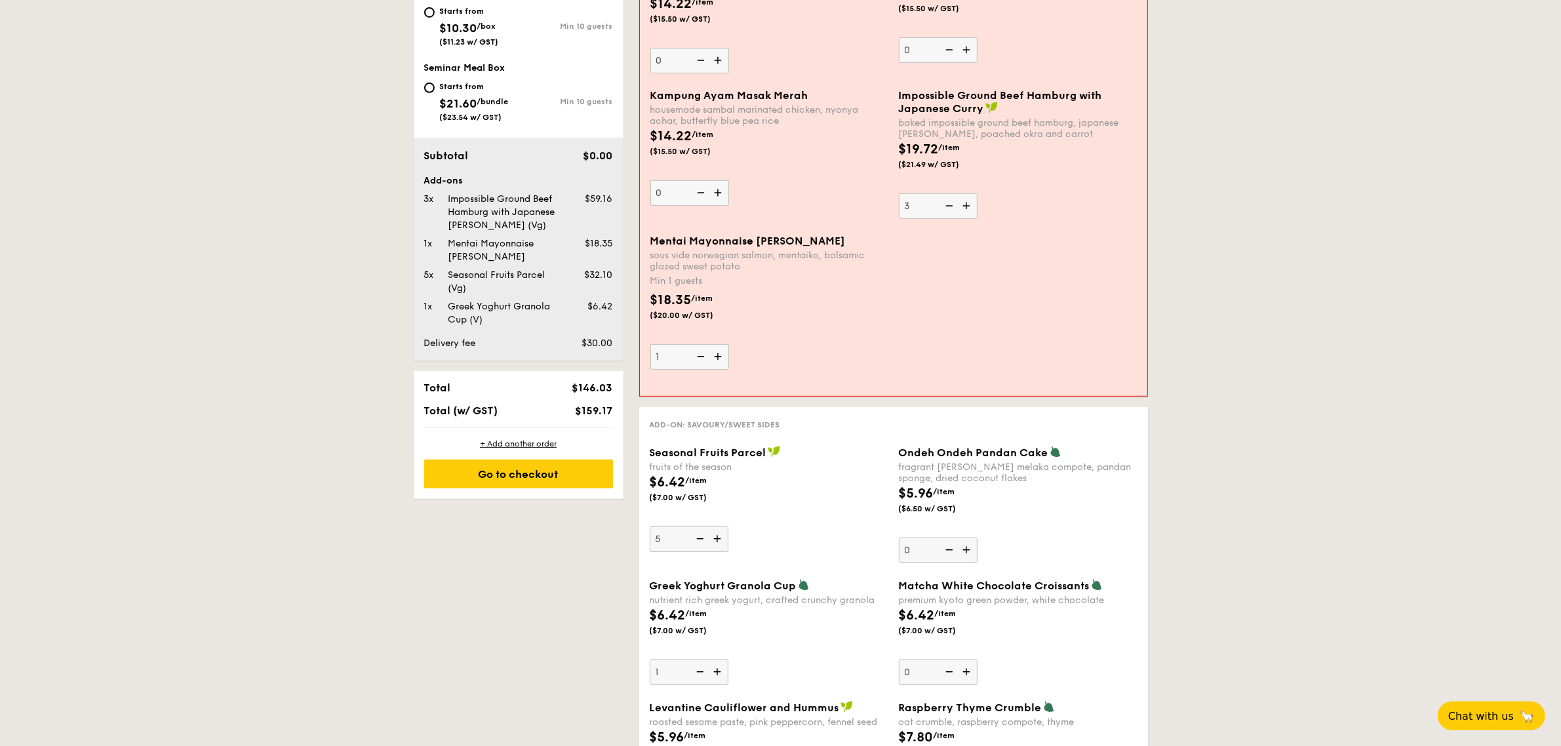
click at [721, 539] on input "5" at bounding box center [689, 539] width 79 height 26
click at [721, 539] on img at bounding box center [718, 538] width 20 height 25
click at [721, 539] on input "6" at bounding box center [689, 539] width 79 height 26
click at [721, 539] on img at bounding box center [718, 538] width 20 height 25
click at [721, 539] on input "7" at bounding box center [689, 539] width 79 height 26
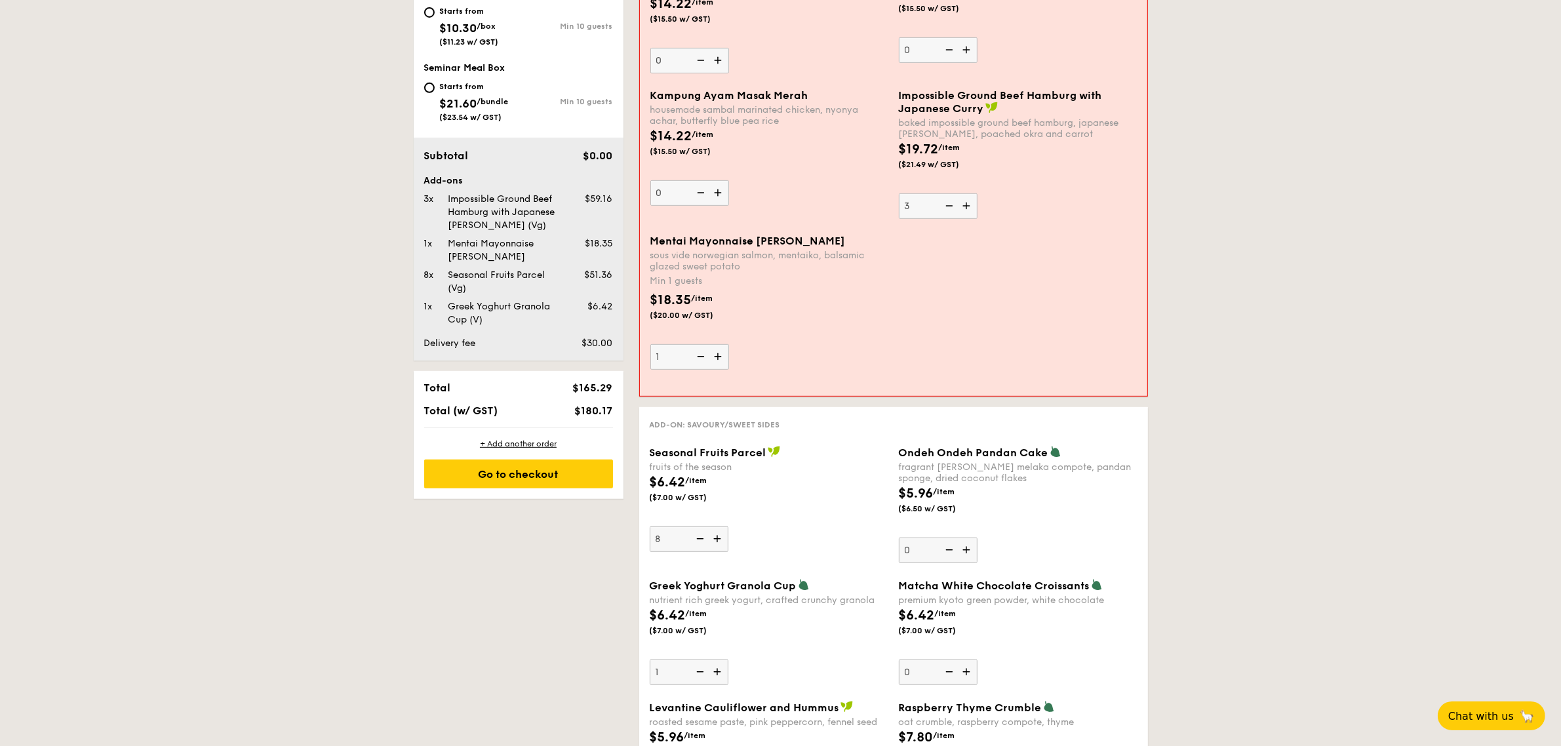
click at [721, 539] on img at bounding box center [718, 538] width 20 height 25
click at [721, 539] on input "8" at bounding box center [689, 539] width 79 height 26
click at [721, 539] on img at bounding box center [718, 538] width 20 height 25
click at [721, 539] on input "9" at bounding box center [689, 539] width 79 height 26
click at [721, 539] on img at bounding box center [718, 538] width 20 height 25
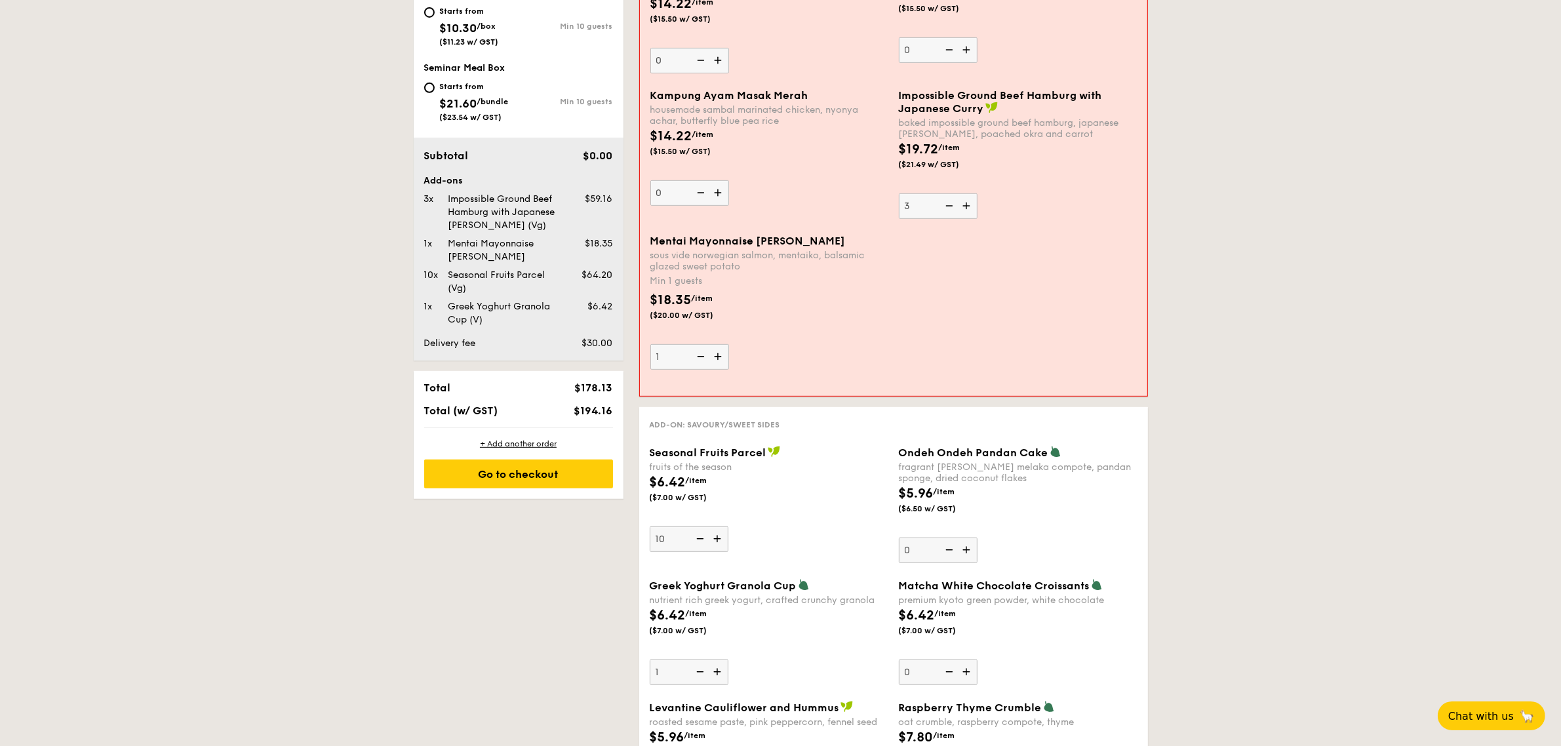
click at [721, 539] on input "10" at bounding box center [689, 539] width 79 height 26
type input "11"
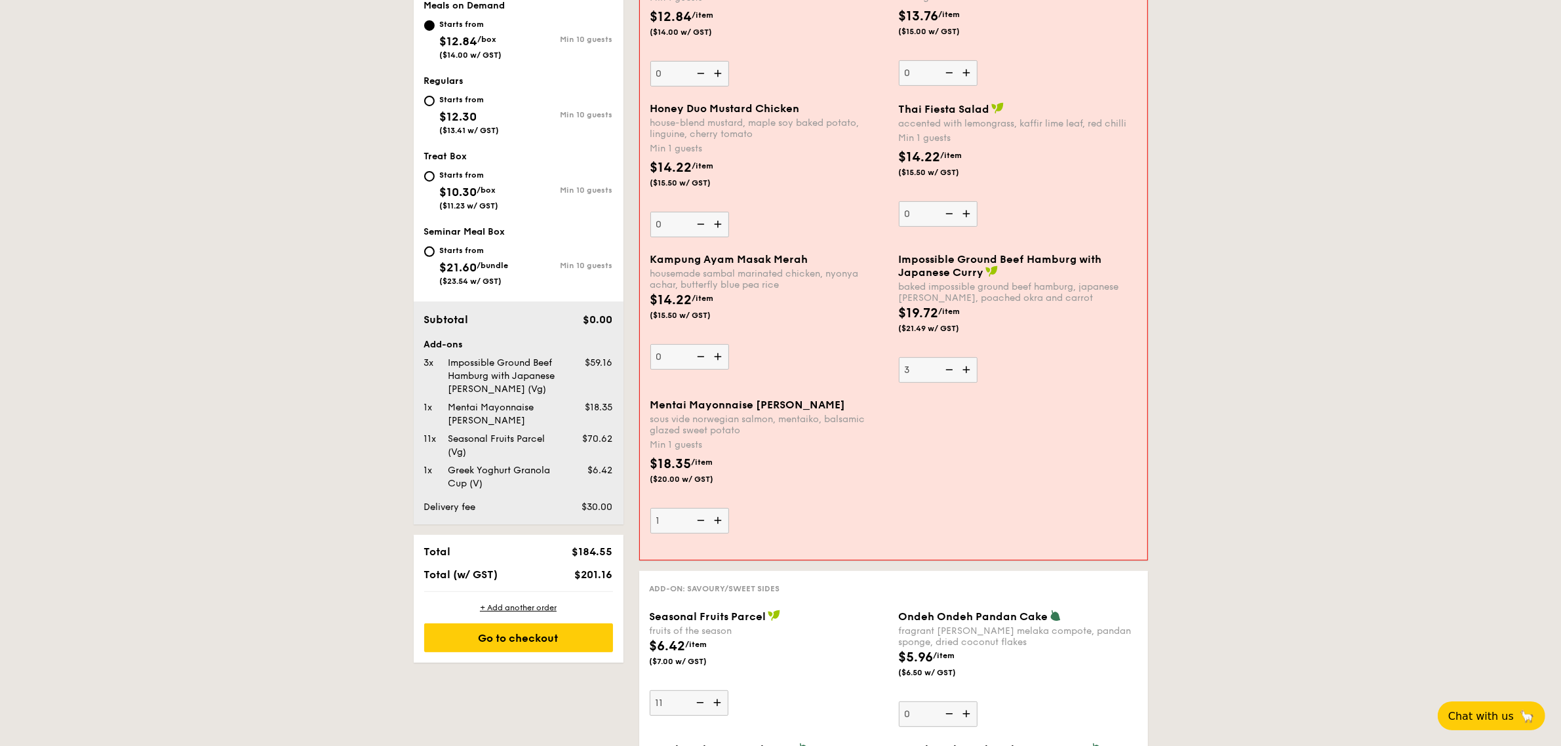
scroll to position [457, 0]
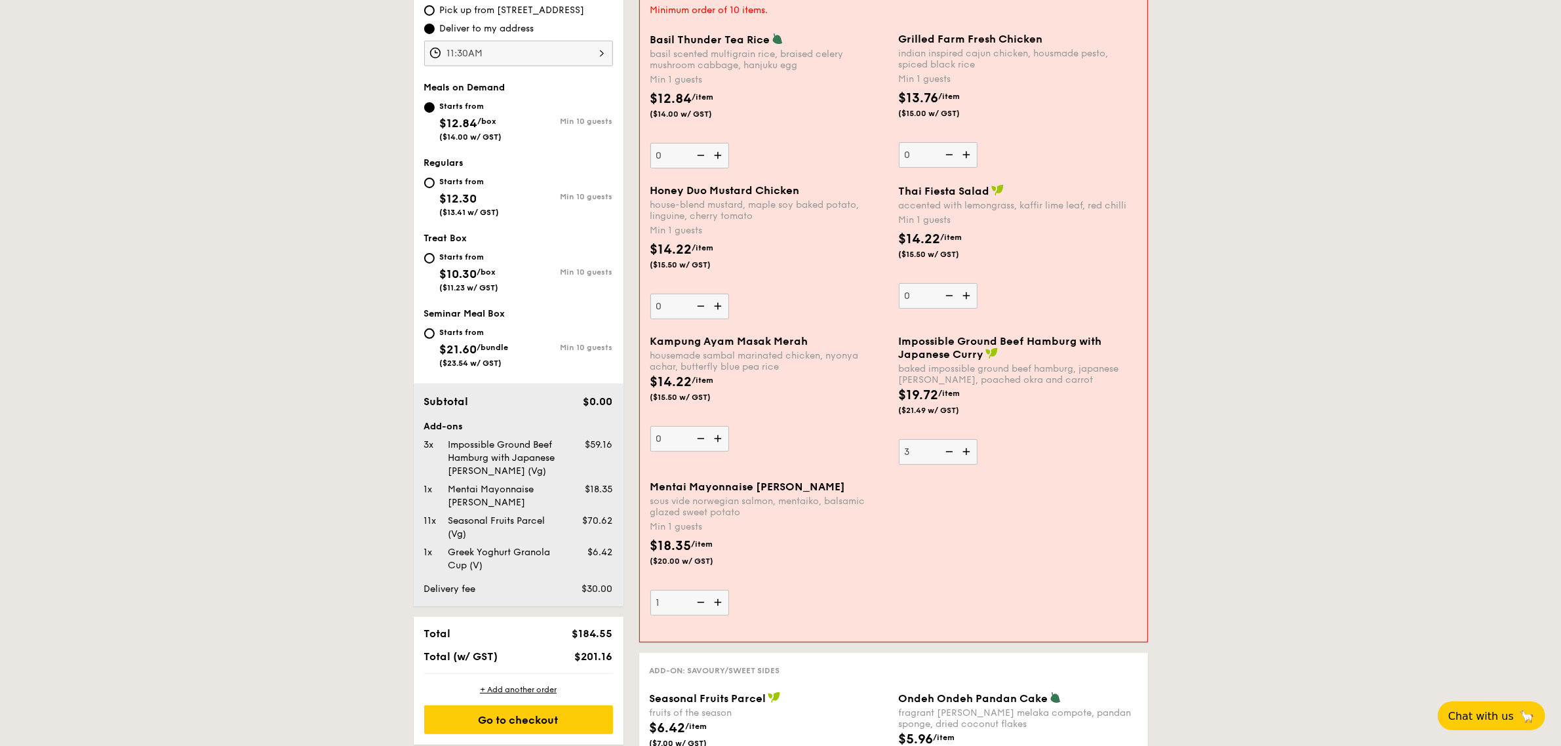
click at [722, 438] on img at bounding box center [719, 438] width 20 height 25
click at [722, 438] on input "0" at bounding box center [689, 439] width 79 height 26
type input "1"
